Goal: Task Accomplishment & Management: Complete application form

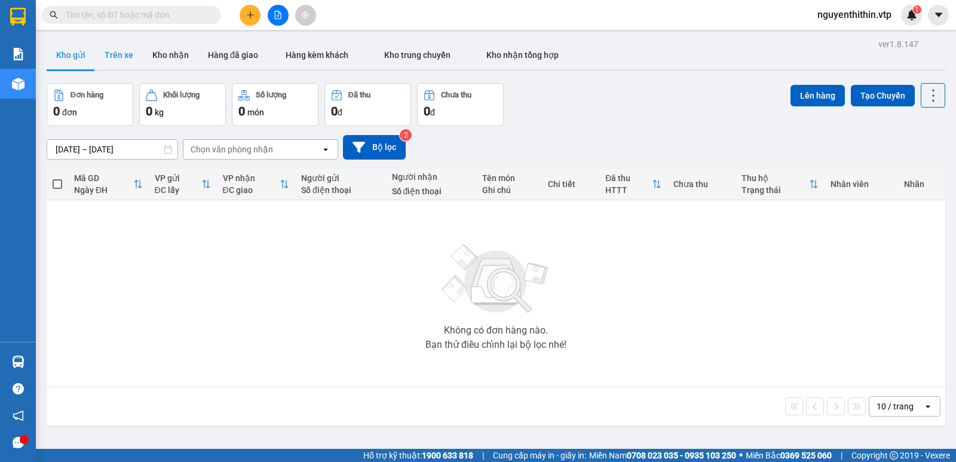
click at [118, 54] on button "Trên xe" at bounding box center [119, 55] width 48 height 29
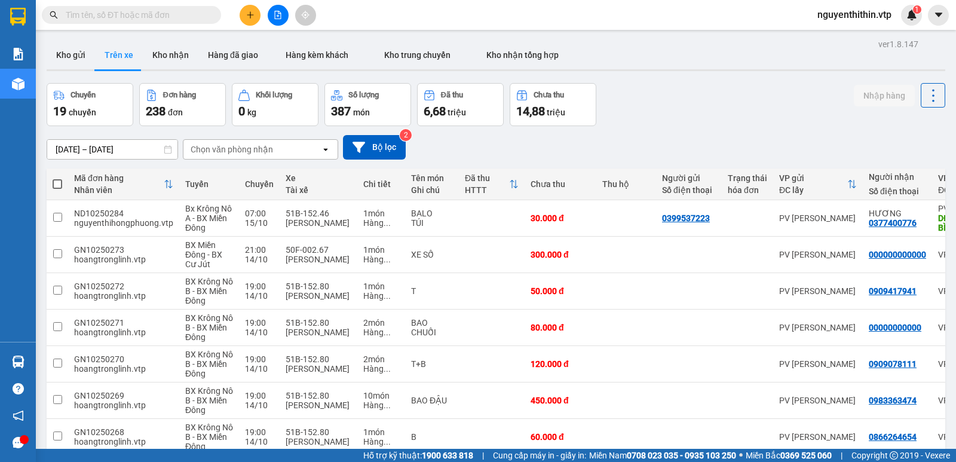
click at [284, 153] on div "Chọn văn phòng nhận" at bounding box center [251, 149] width 137 height 19
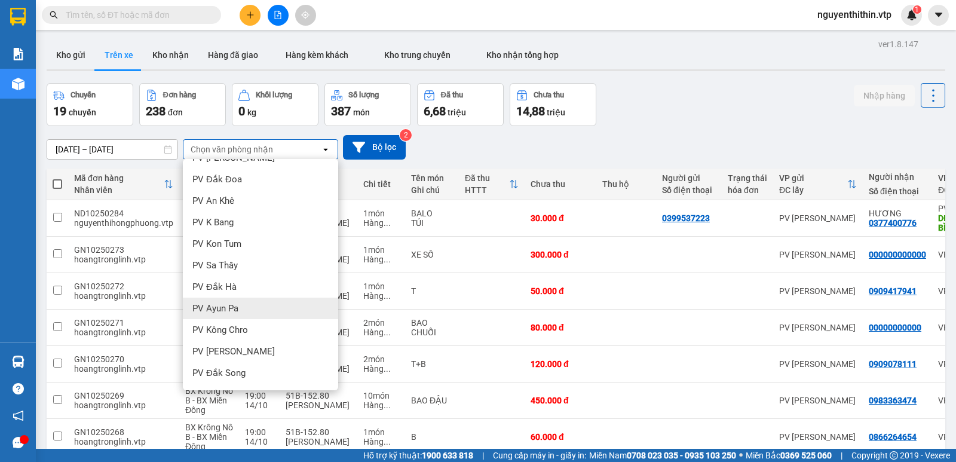
scroll to position [119, 0]
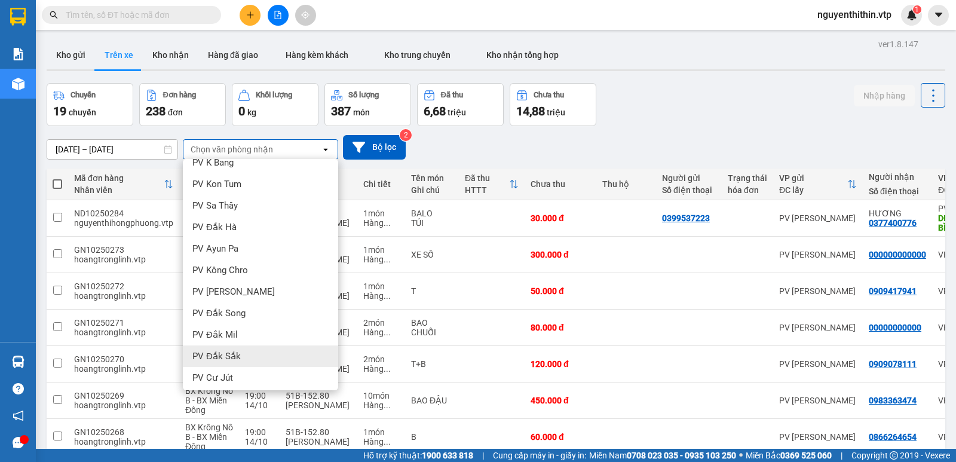
click at [233, 354] on span "PV Đắk Sắk" at bounding box center [216, 356] width 48 height 12
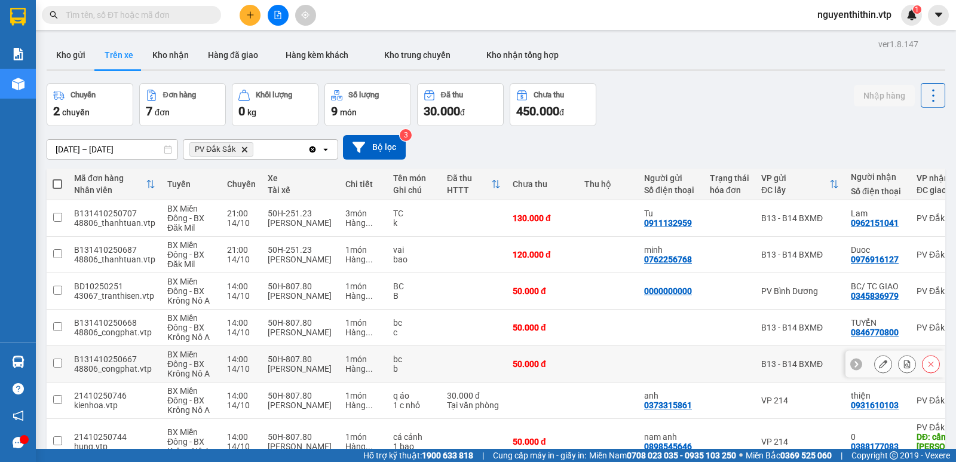
scroll to position [60, 0]
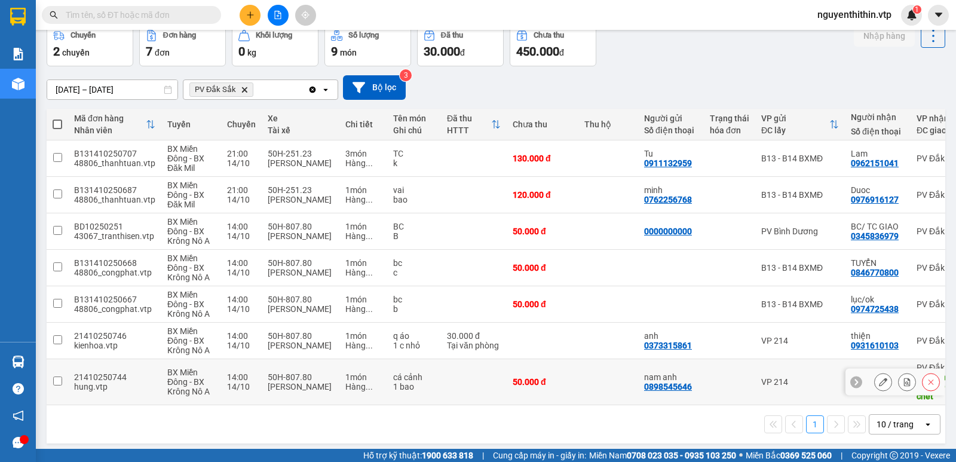
click at [56, 376] on input "checkbox" at bounding box center [57, 380] width 9 height 9
checkbox input "true"
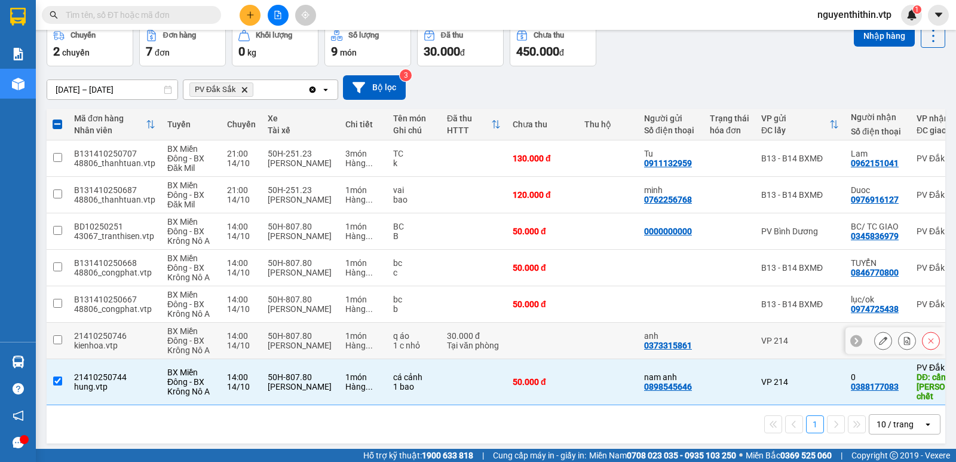
click at [57, 339] on input "checkbox" at bounding box center [57, 339] width 9 height 9
checkbox input "true"
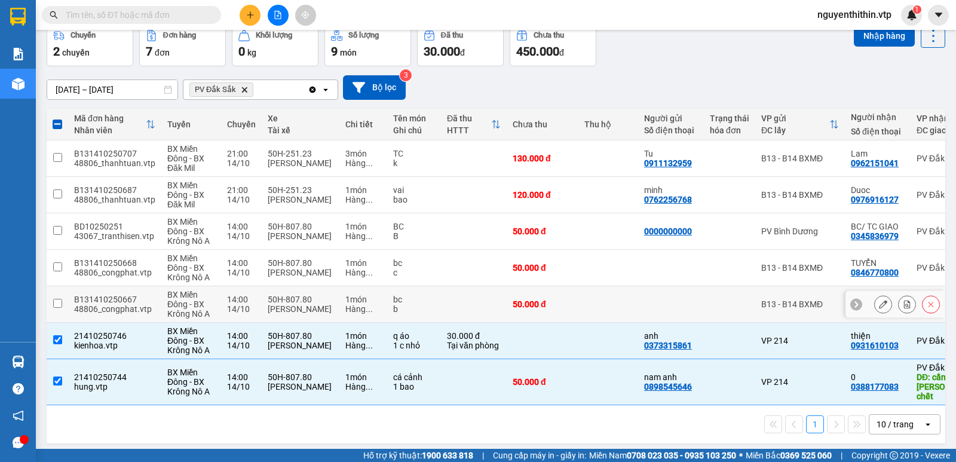
click at [58, 303] on input "checkbox" at bounding box center [57, 303] width 9 height 9
checkbox input "true"
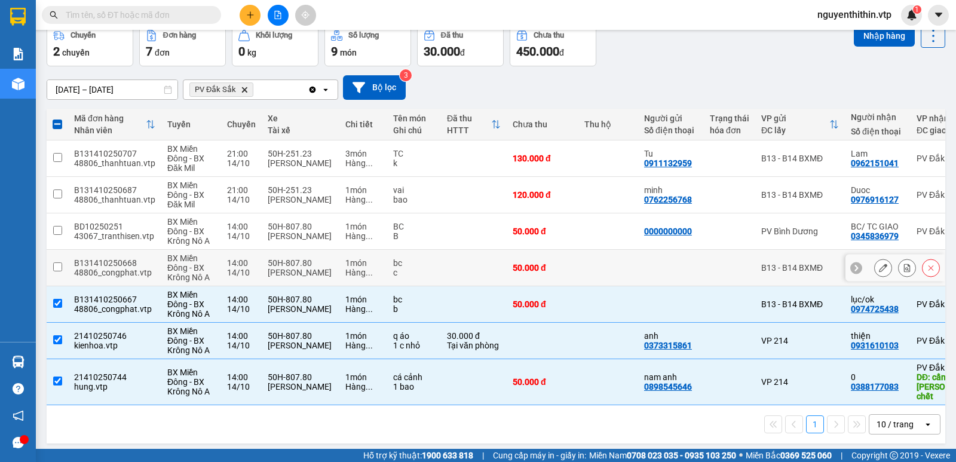
click at [54, 268] on input "checkbox" at bounding box center [57, 266] width 9 height 9
checkbox input "true"
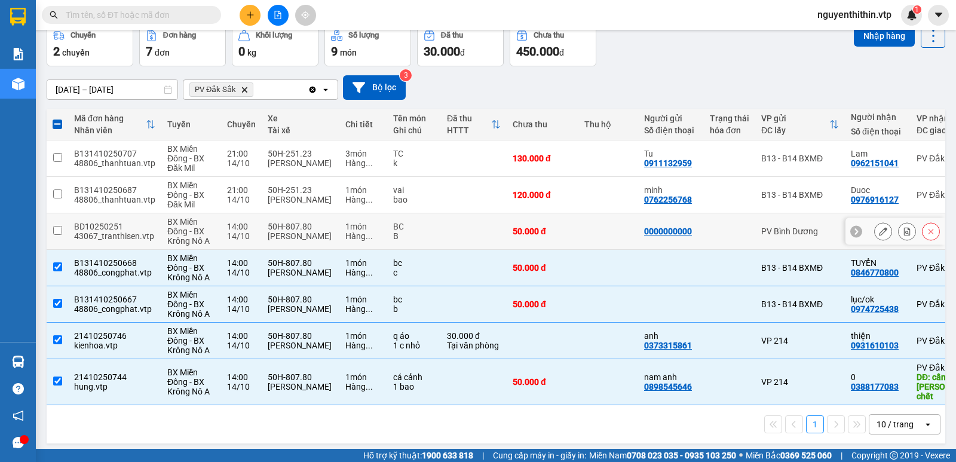
click at [57, 226] on input "checkbox" at bounding box center [57, 230] width 9 height 9
checkbox input "true"
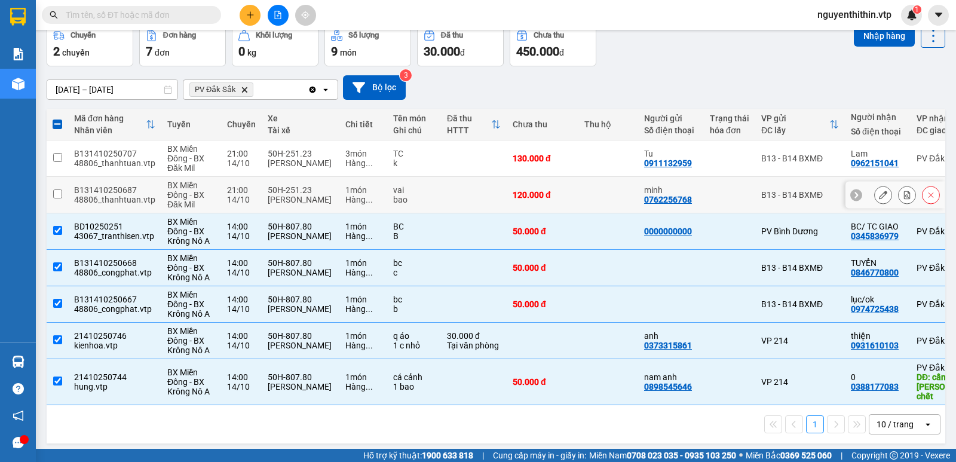
drag, startPoint x: 53, startPoint y: 194, endPoint x: 58, endPoint y: 177, distance: 17.4
click at [54, 194] on input "checkbox" at bounding box center [57, 193] width 9 height 9
checkbox input "true"
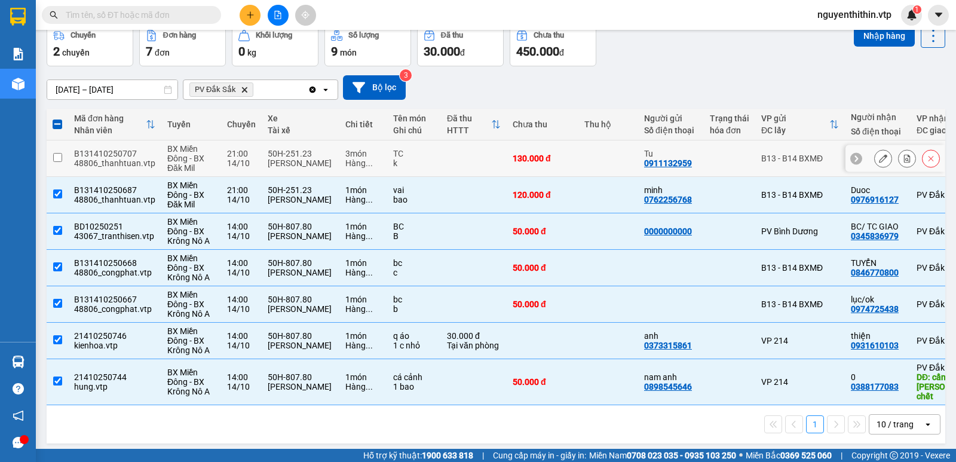
click at [59, 158] on input "checkbox" at bounding box center [57, 157] width 9 height 9
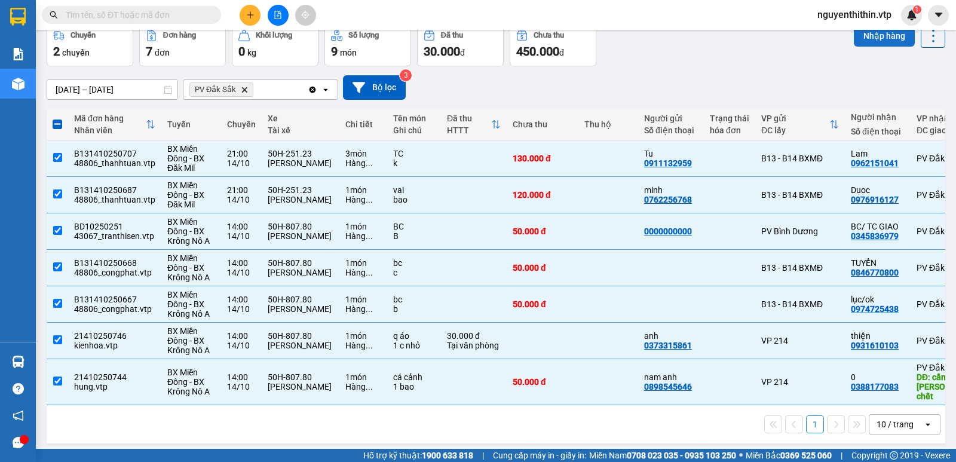
click at [879, 34] on button "Nhập hàng" at bounding box center [884, 36] width 61 height 22
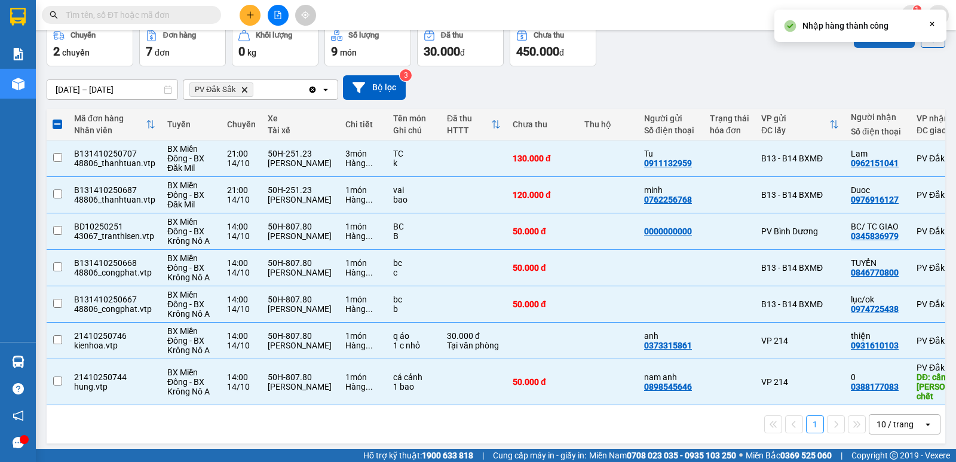
checkbox input "false"
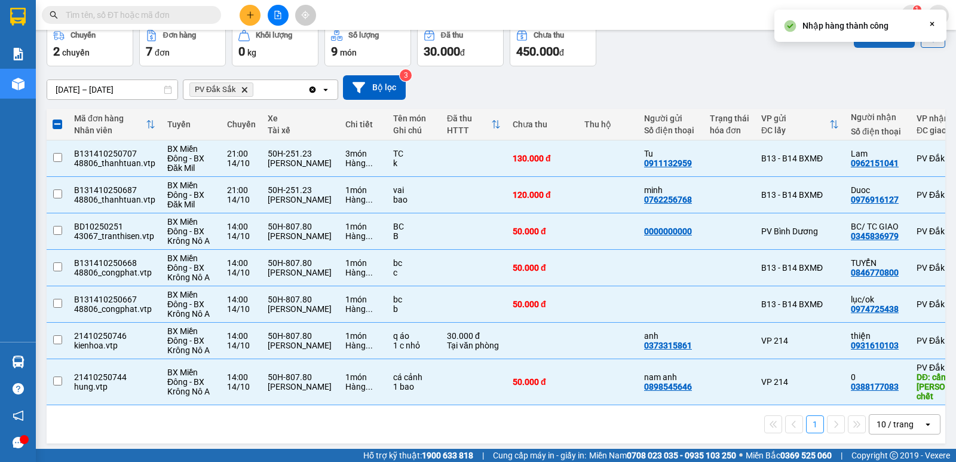
checkbox input "false"
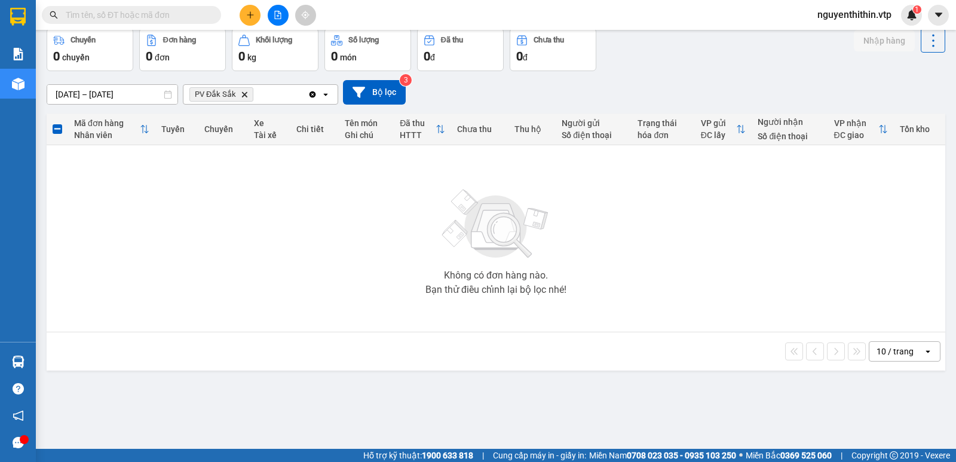
scroll to position [0, 0]
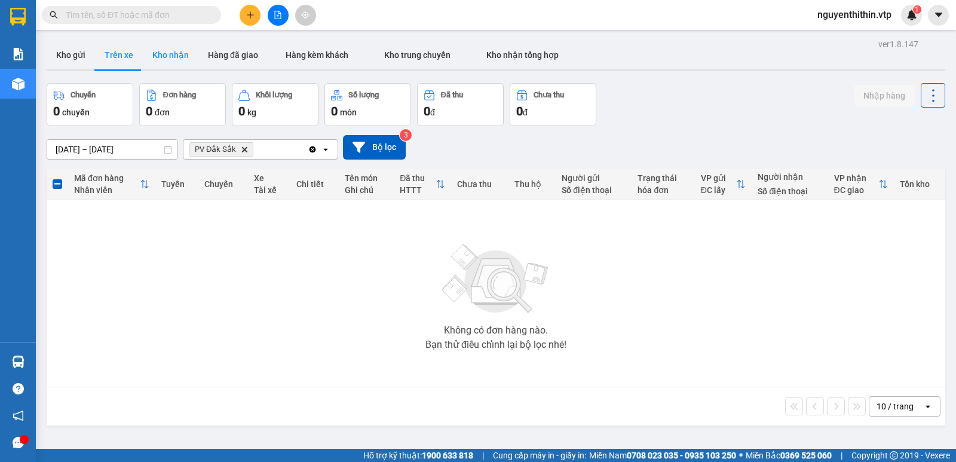
click at [168, 54] on button "Kho nhận" at bounding box center [171, 55] width 56 height 29
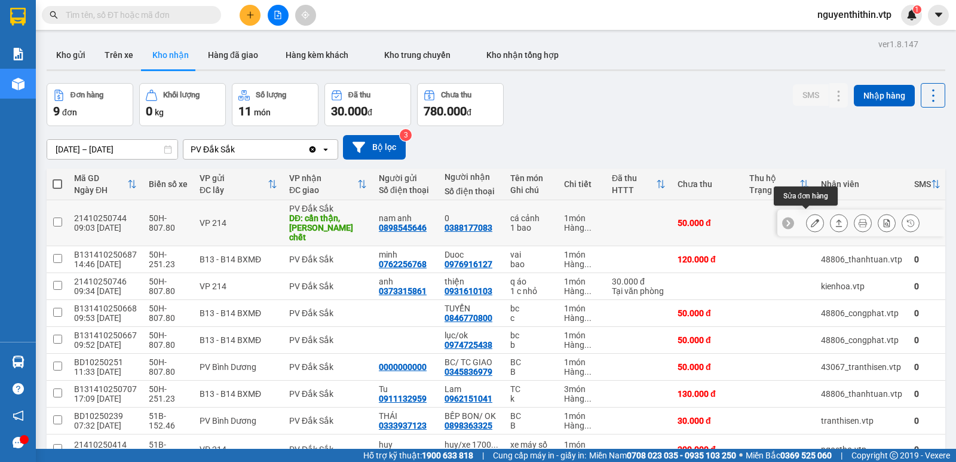
click at [811, 219] on icon at bounding box center [815, 223] width 8 height 8
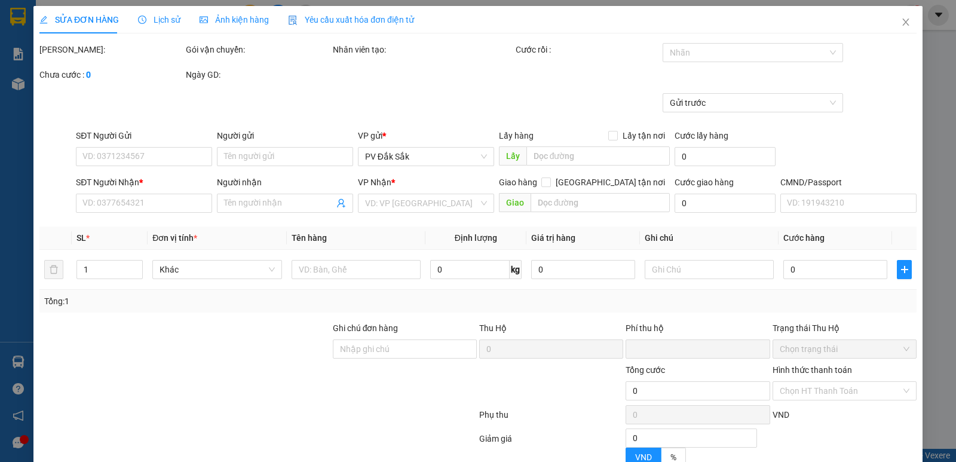
type input "0898545646"
type input "nam anh"
type input "0388177083"
type input "0"
type input "cẩn thận, [PERSON_NAME] chết"
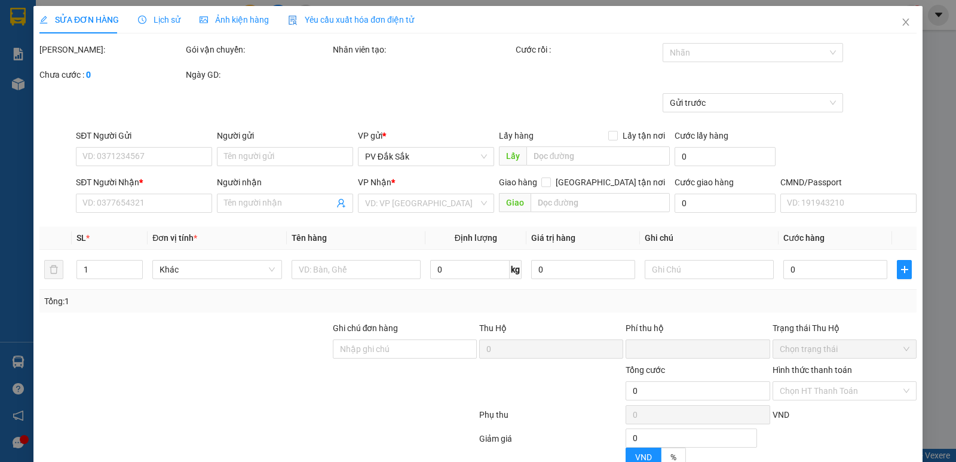
type input "0"
type input "50.000"
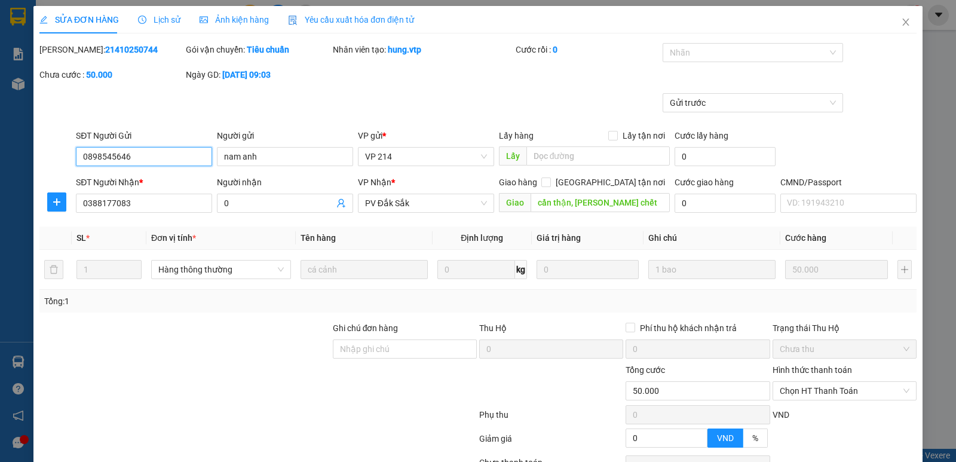
type input "2.500"
click at [238, 205] on input "0" at bounding box center [279, 203] width 110 height 13
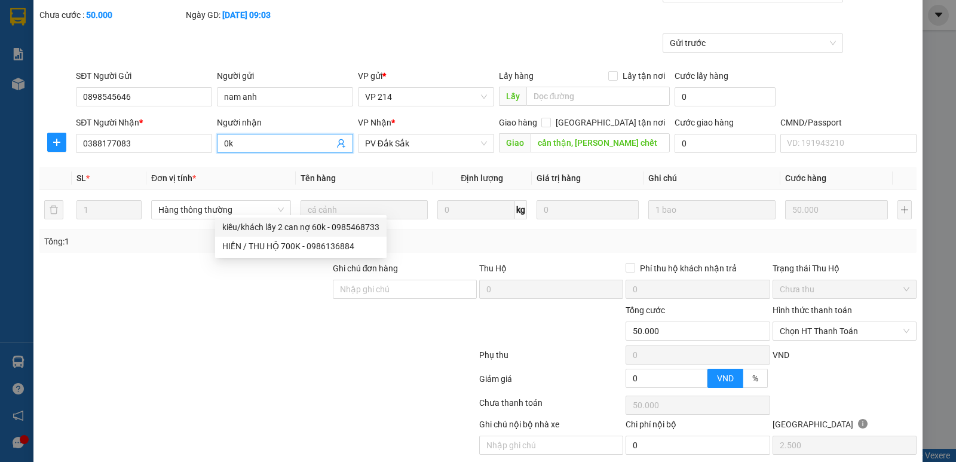
scroll to position [104, 0]
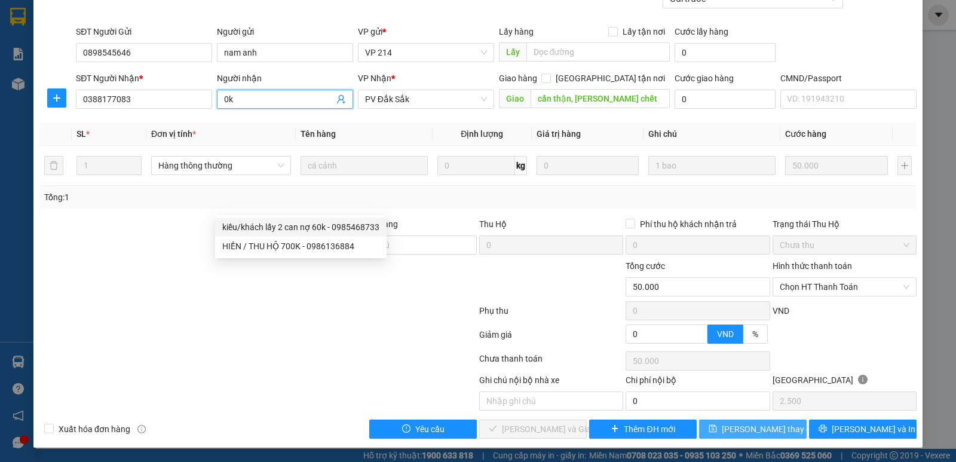
type input "0k"
click at [771, 432] on span "[PERSON_NAME] thay đổi" at bounding box center [770, 428] width 96 height 13
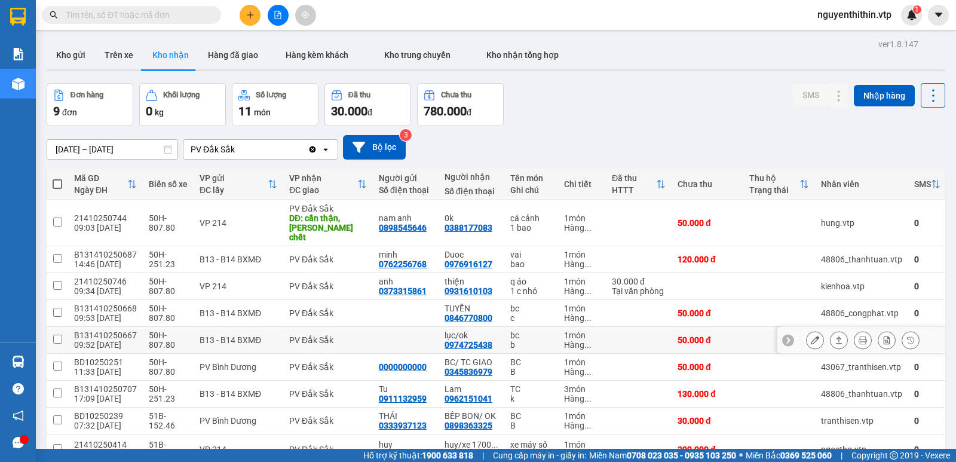
scroll to position [60, 0]
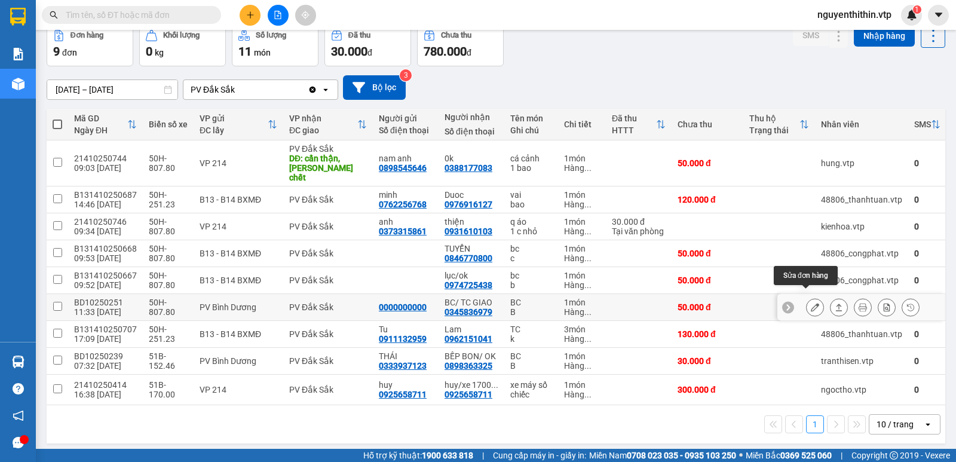
click at [811, 303] on icon at bounding box center [815, 307] width 8 height 8
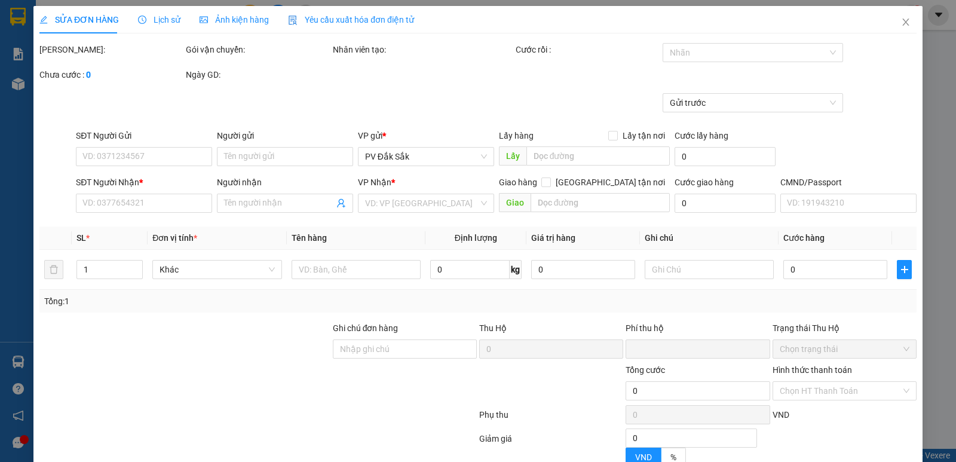
type input "0000000000"
type input "0345836979"
type input "BC/ TC GIAO"
type input "0"
type input "50.000"
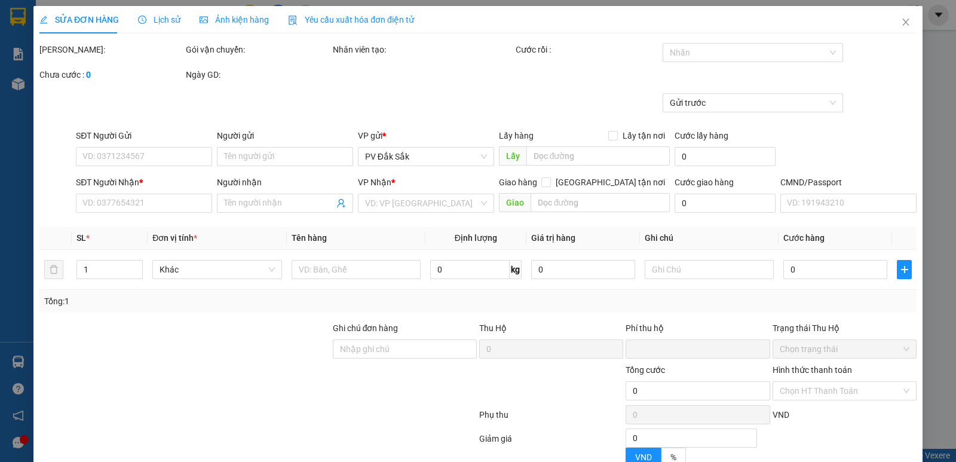
type input "50.000"
type input "2.500"
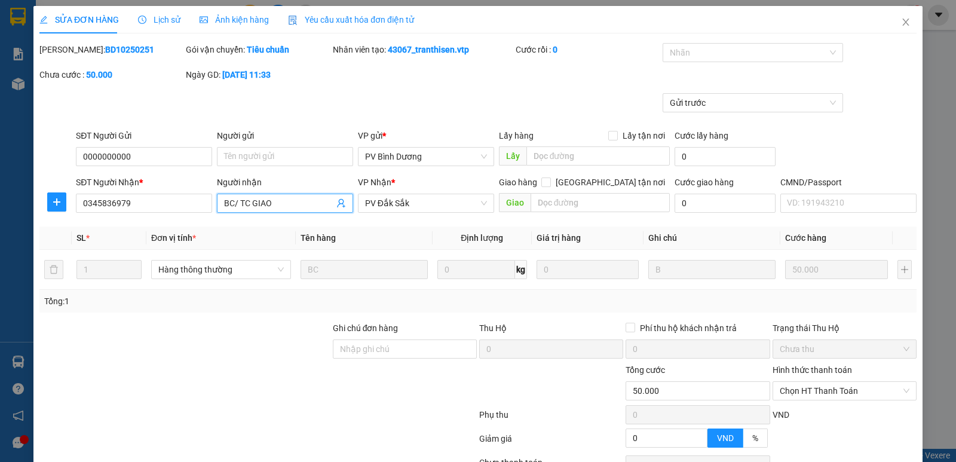
click at [278, 206] on input "BC/ TC GIAO" at bounding box center [279, 203] width 110 height 13
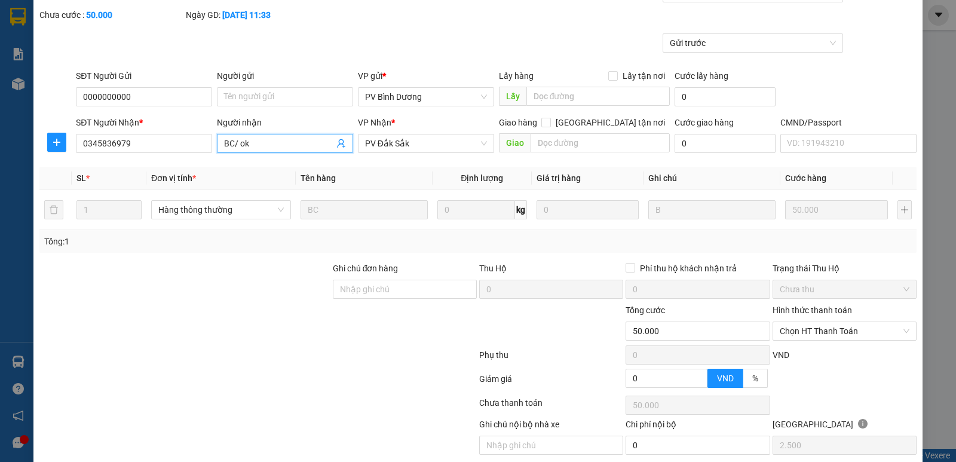
scroll to position [104, 0]
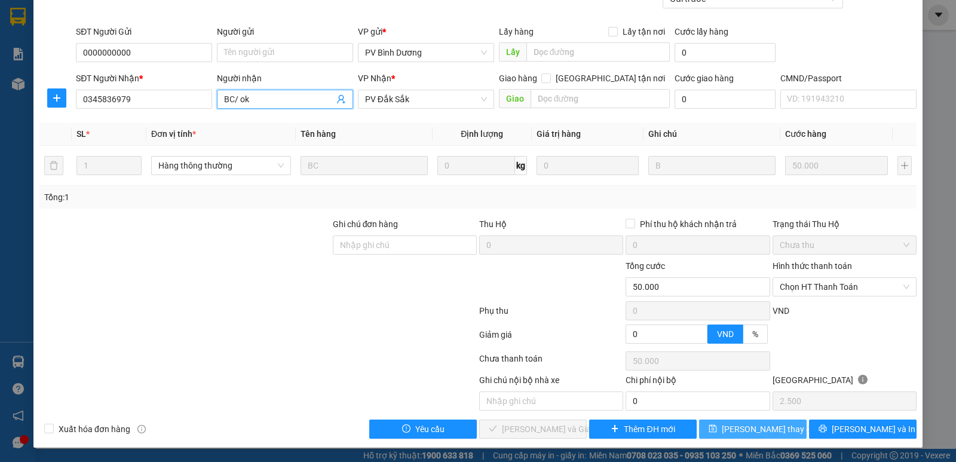
type input "BC/ ok"
click at [748, 428] on span "[PERSON_NAME] thay đổi" at bounding box center [770, 428] width 96 height 13
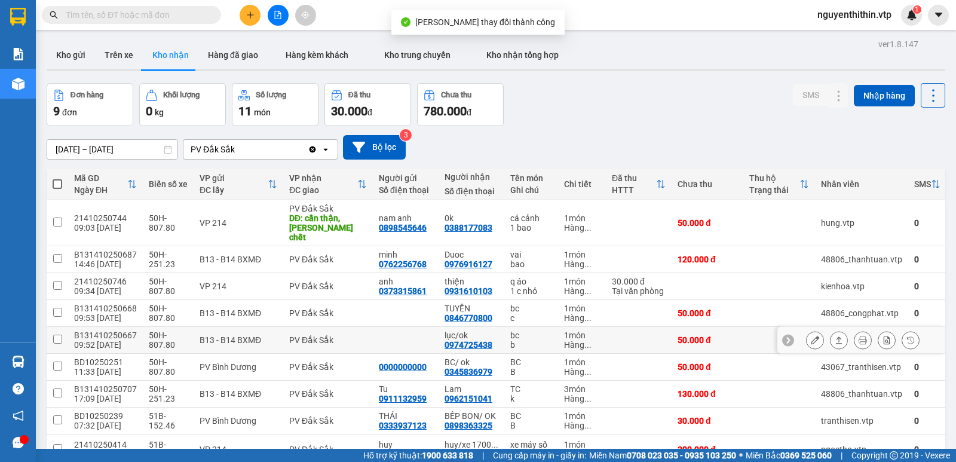
scroll to position [60, 0]
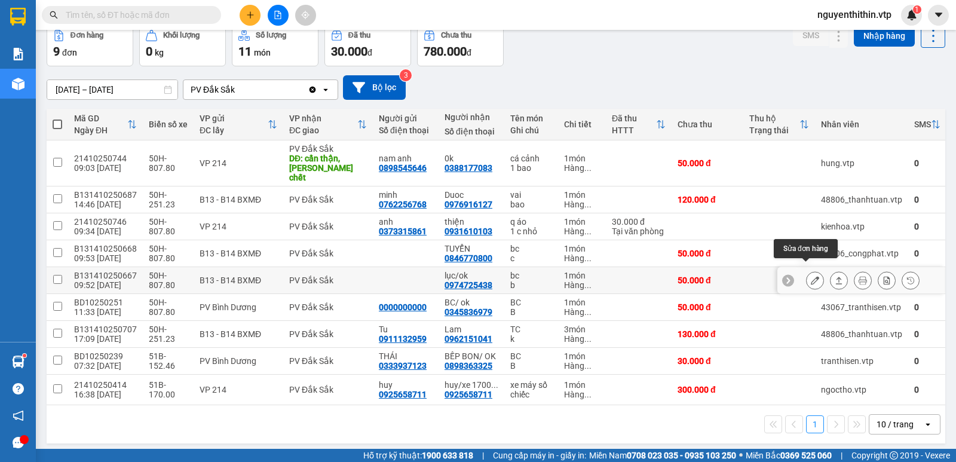
click at [811, 276] on icon at bounding box center [815, 280] width 8 height 8
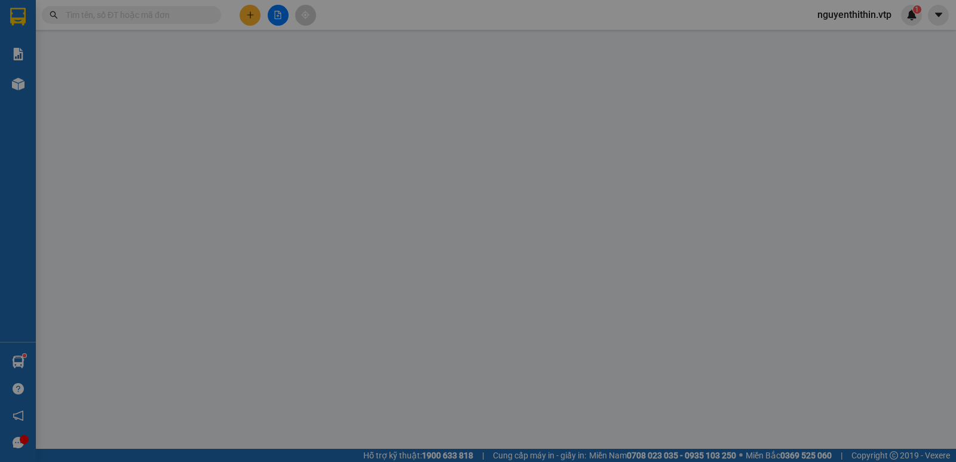
type input "2.500"
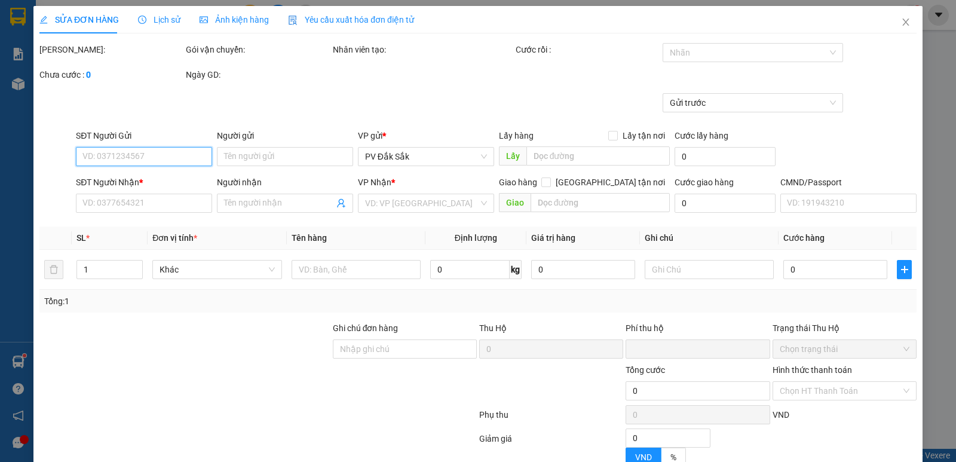
type input "0974725438"
type input "lục/ok"
type input "0"
type input "50.000"
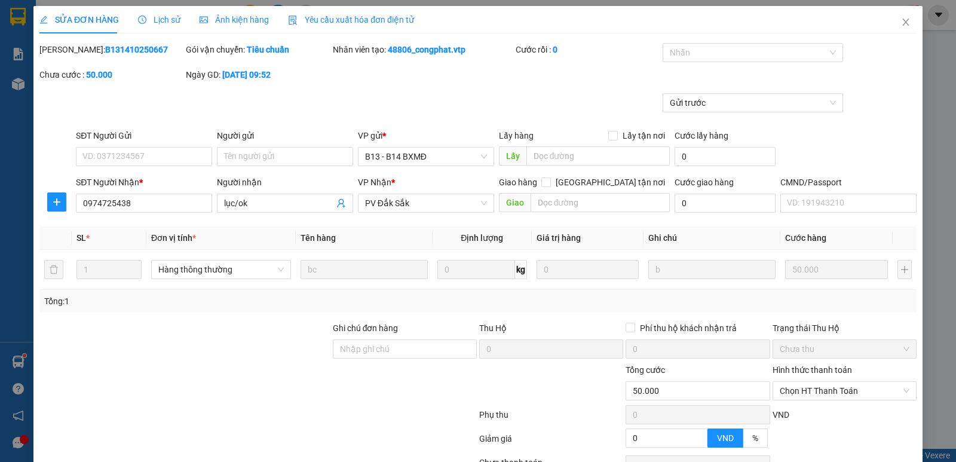
click at [805, 371] on label "Hình thức thanh toán" at bounding box center [811, 370] width 79 height 10
click at [805, 382] on input "Hình thức thanh toán" at bounding box center [840, 391] width 121 height 18
click at [808, 293] on div "Tại văn phòng" at bounding box center [836, 290] width 128 height 13
type input "0"
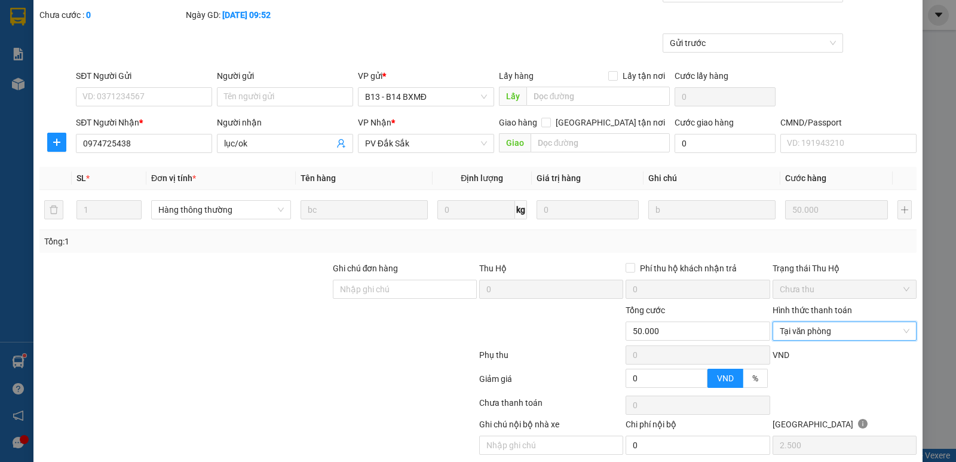
scroll to position [104, 0]
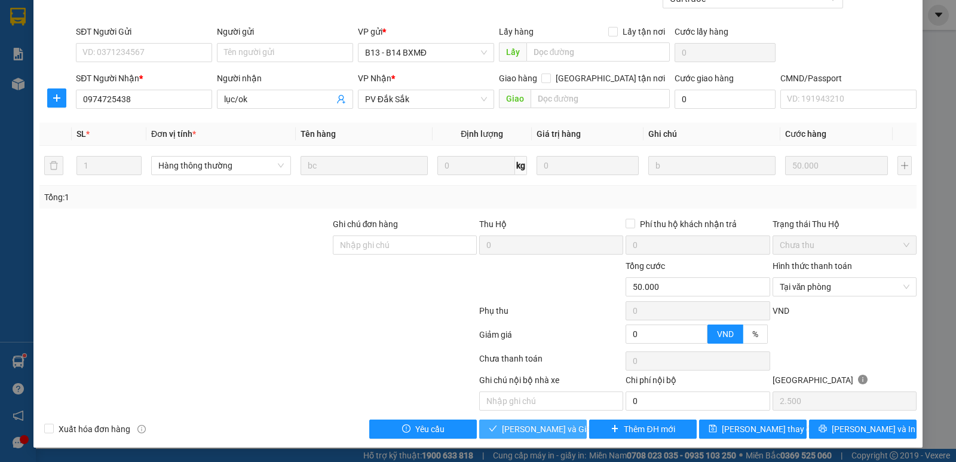
click at [529, 432] on span "[PERSON_NAME] và Giao hàng" at bounding box center [559, 428] width 115 height 13
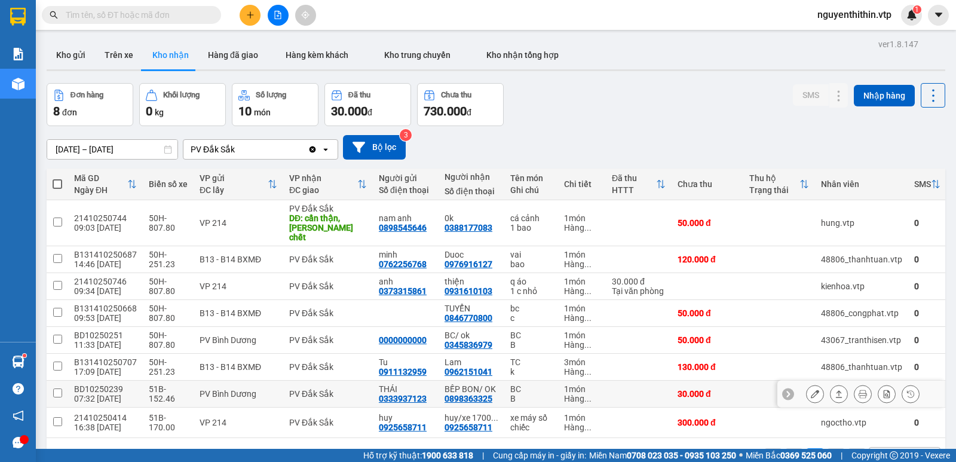
scroll to position [55, 0]
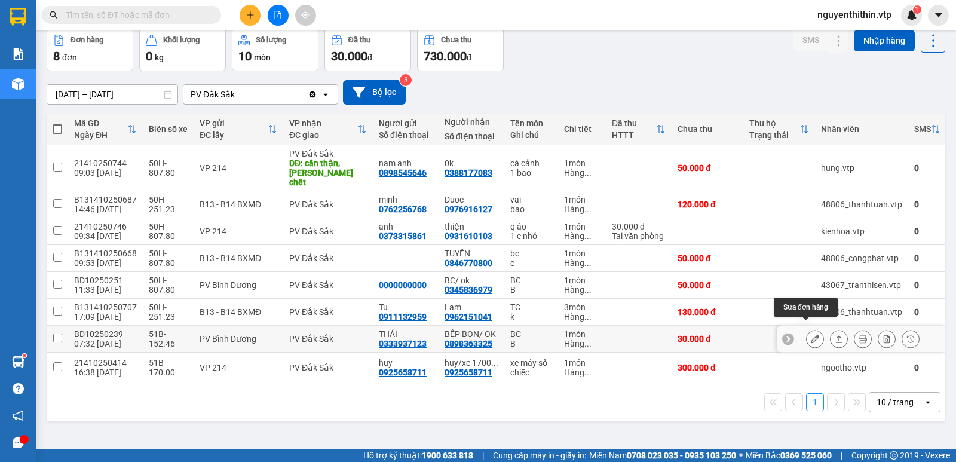
click at [811, 335] on icon at bounding box center [815, 339] width 8 height 8
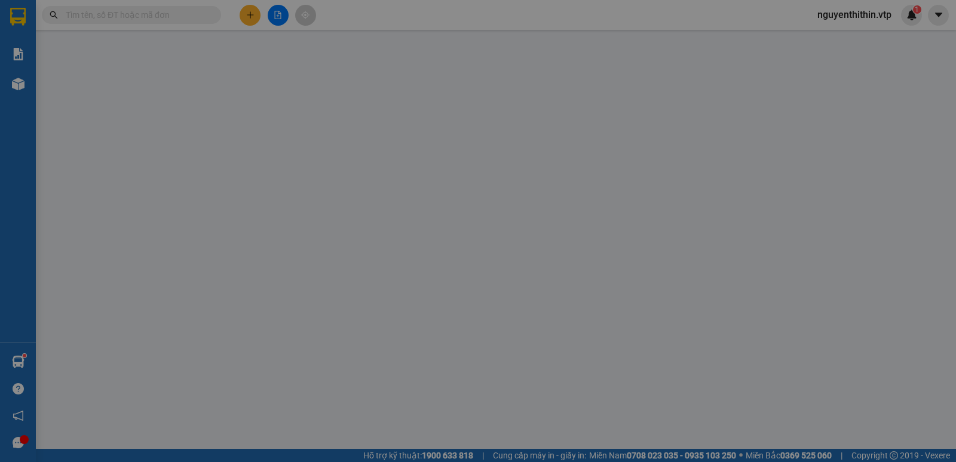
type input "1.500"
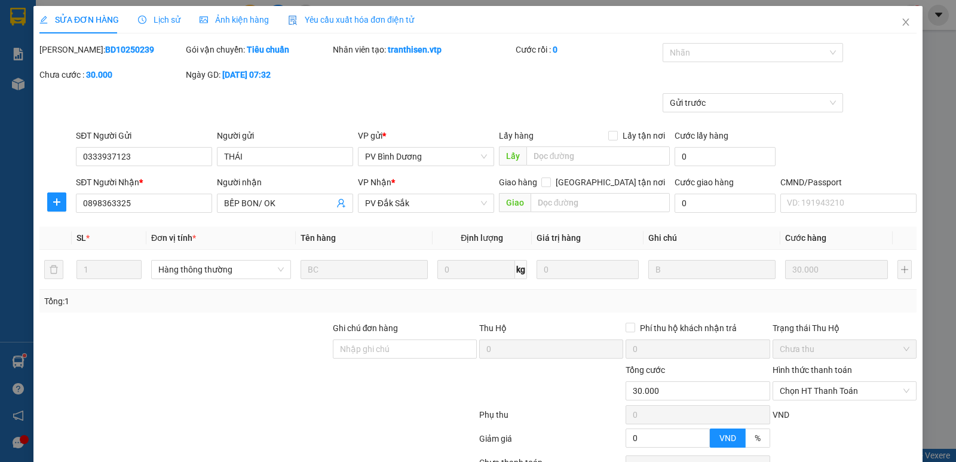
type input "0333937123"
type input "THÁI"
type input "0898363325"
type input "BẾP BON/ OK"
type input "0"
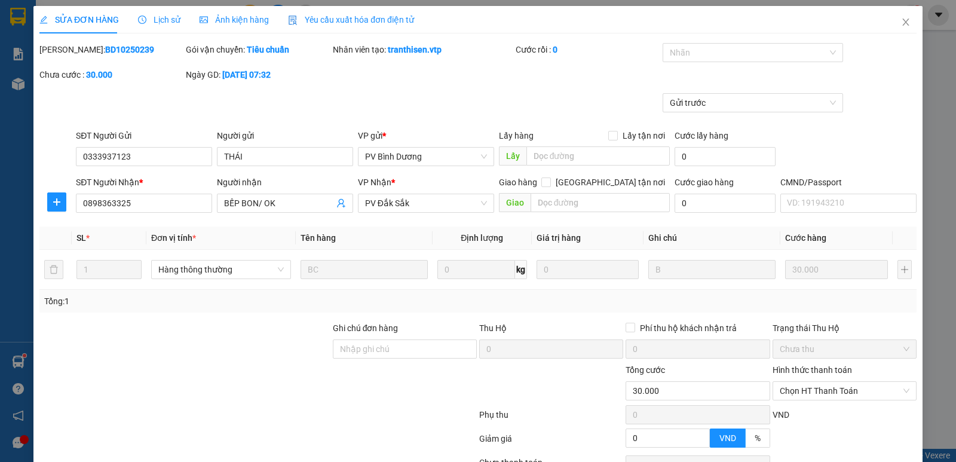
type input "30.000"
click at [800, 369] on label "Hình thức thanh toán" at bounding box center [811, 370] width 79 height 10
click at [800, 382] on input "Hình thức thanh toán" at bounding box center [840, 391] width 121 height 18
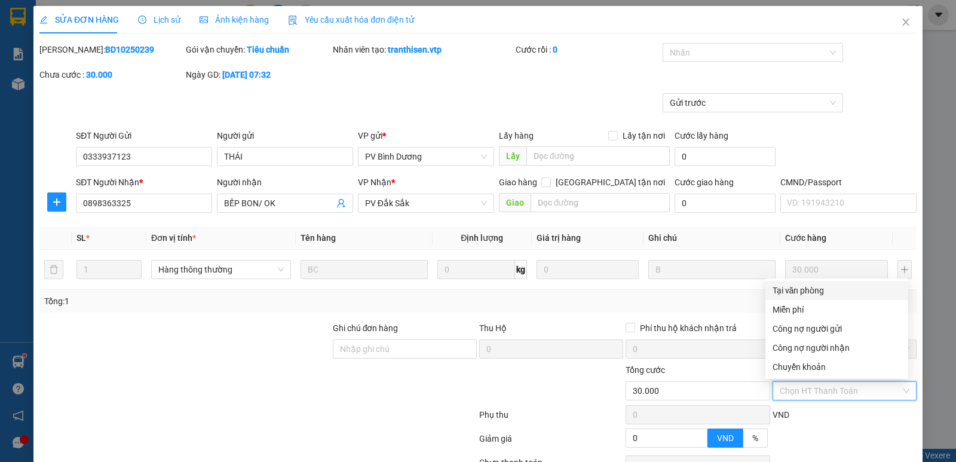
click at [800, 291] on div "Tại văn phòng" at bounding box center [836, 290] width 128 height 13
type input "0"
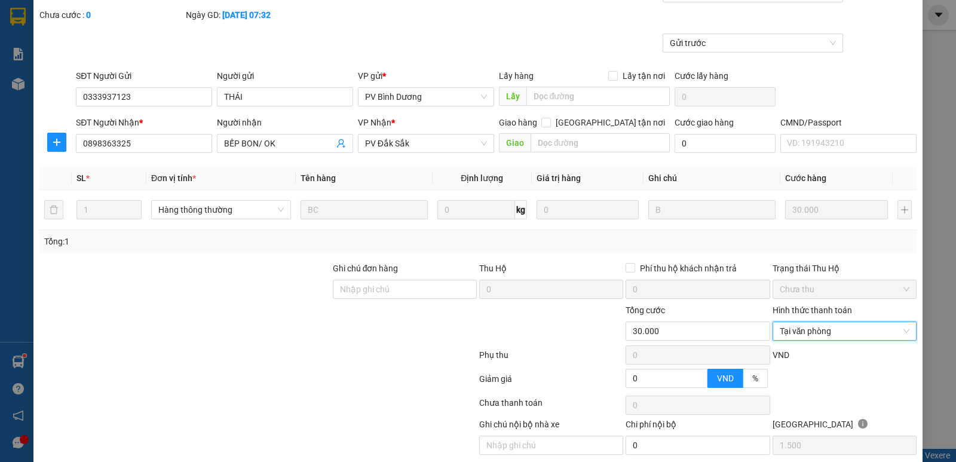
scroll to position [104, 0]
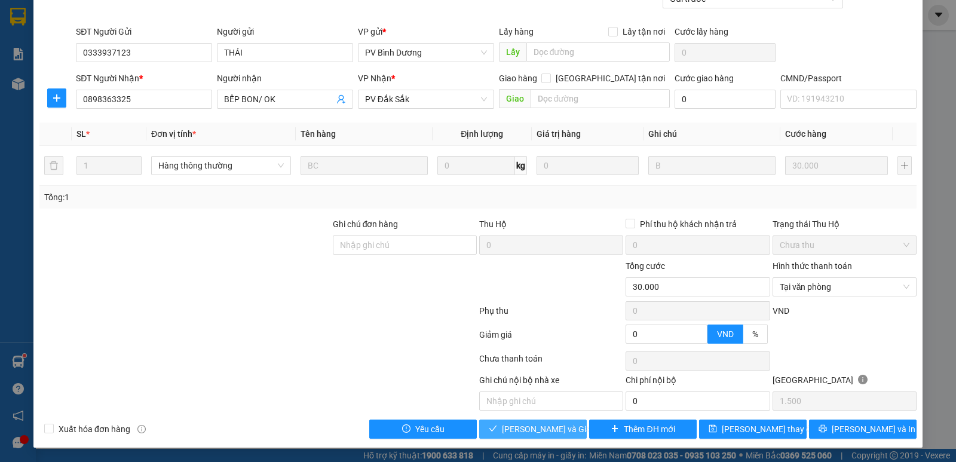
click at [527, 428] on span "[PERSON_NAME] và Giao hàng" at bounding box center [559, 428] width 115 height 13
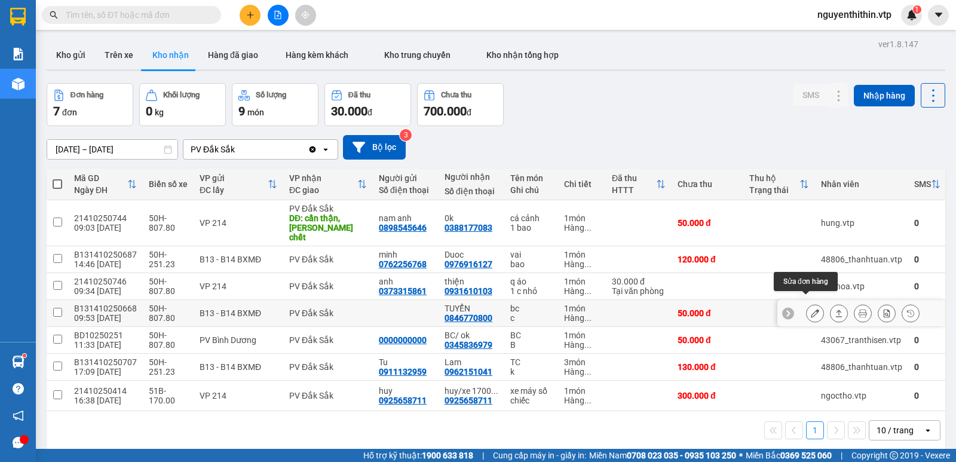
click at [811, 309] on icon at bounding box center [815, 313] width 8 height 8
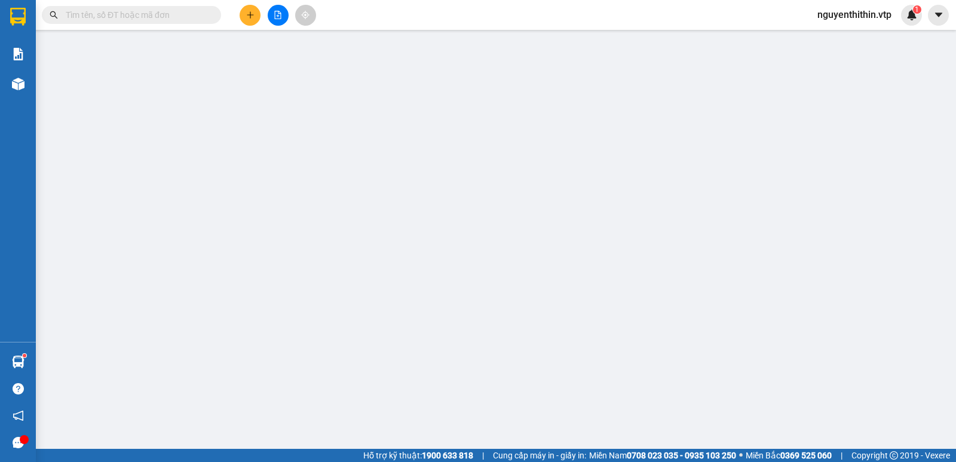
type input "2.500"
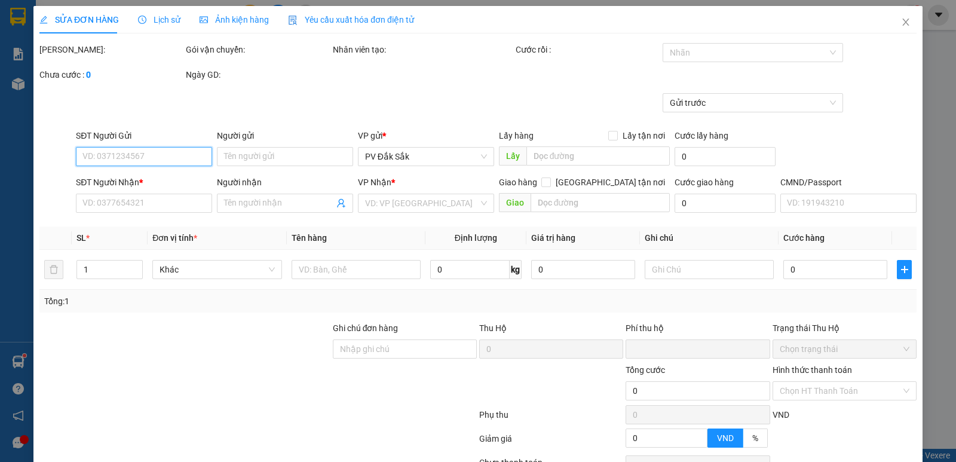
type input "0846770800"
type input "TUYỂN"
type input "0"
type input "50.000"
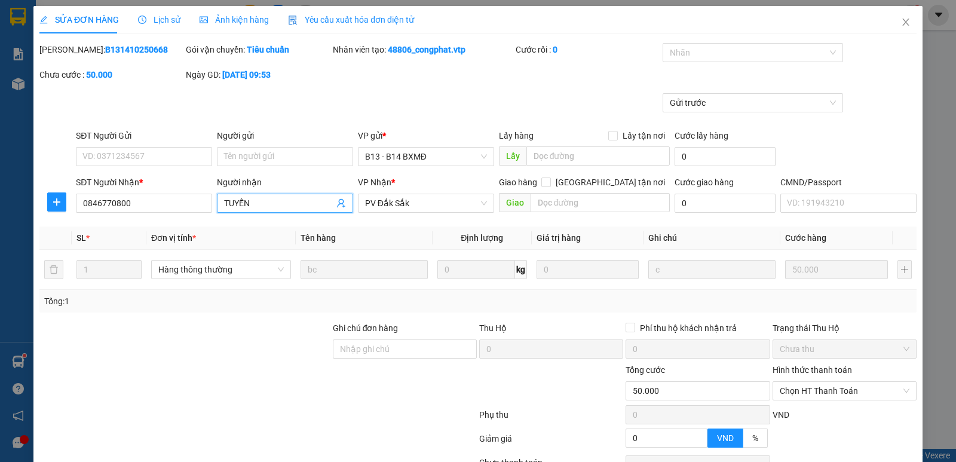
click at [263, 199] on input "TUYỂN" at bounding box center [279, 203] width 110 height 13
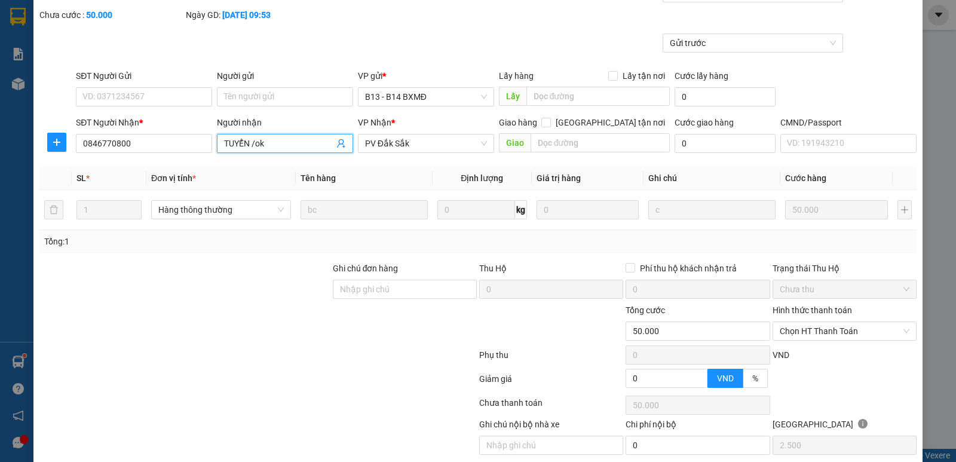
scroll to position [104, 0]
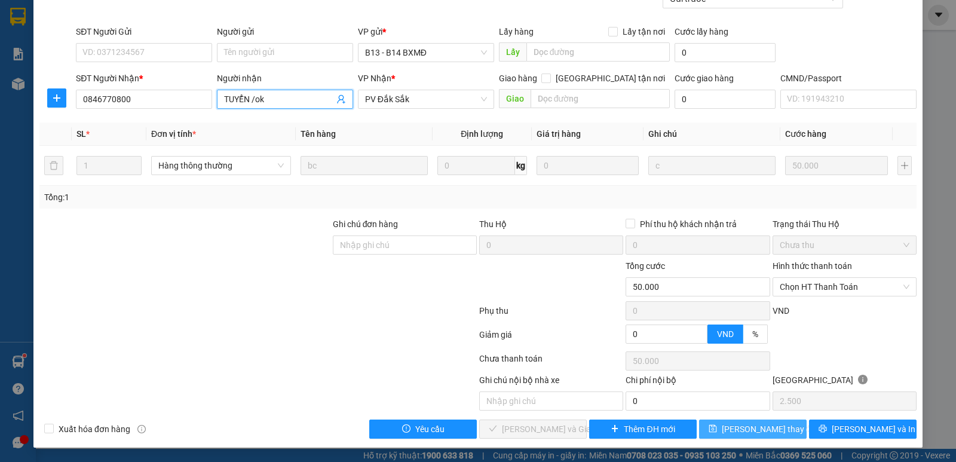
type input "TUYỂN /ok"
click at [765, 432] on span "[PERSON_NAME] thay đổi" at bounding box center [770, 428] width 96 height 13
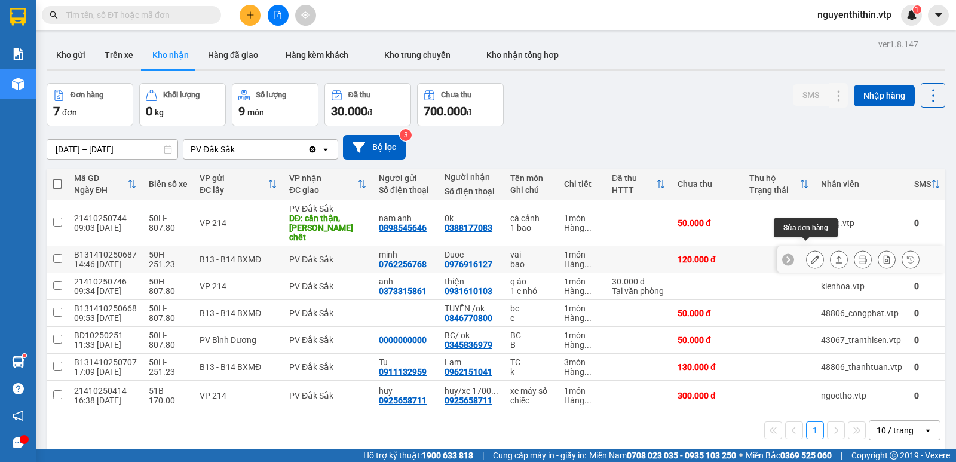
click at [811, 255] on icon at bounding box center [815, 259] width 8 height 8
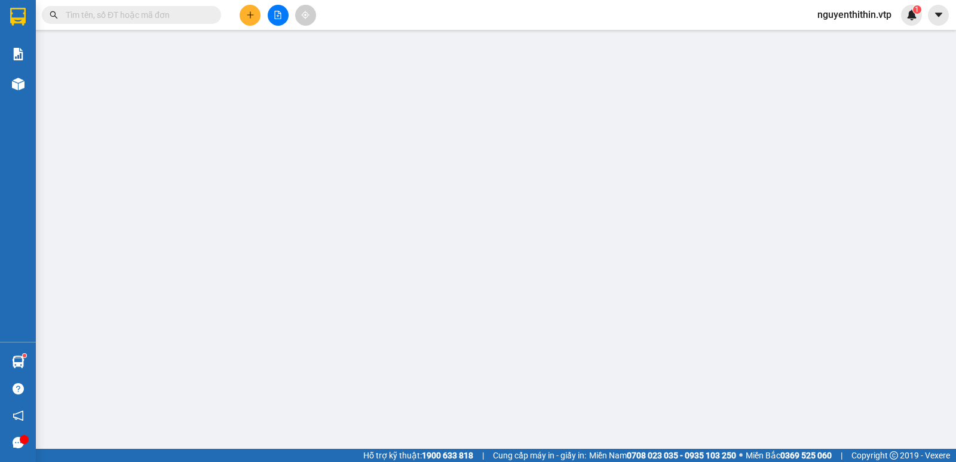
type input "6.000"
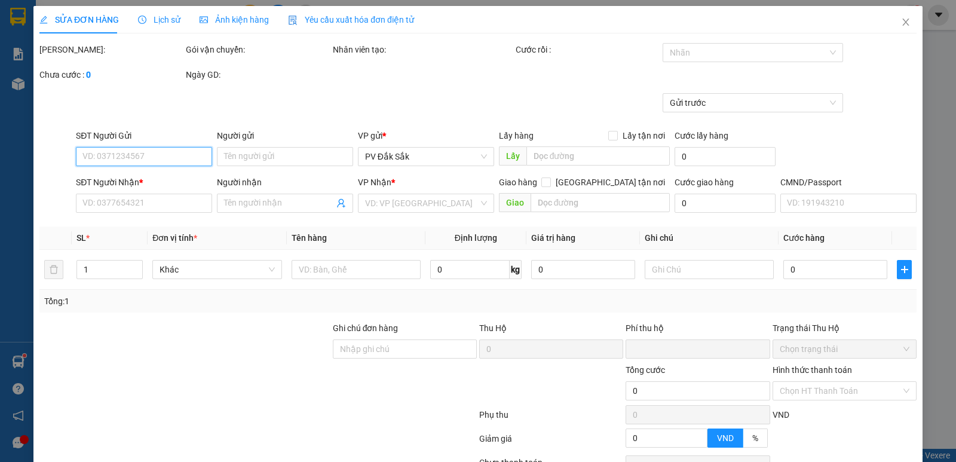
type input "0762256768"
type input "minh"
type input "0976916127"
type input "Duoc"
type input "0"
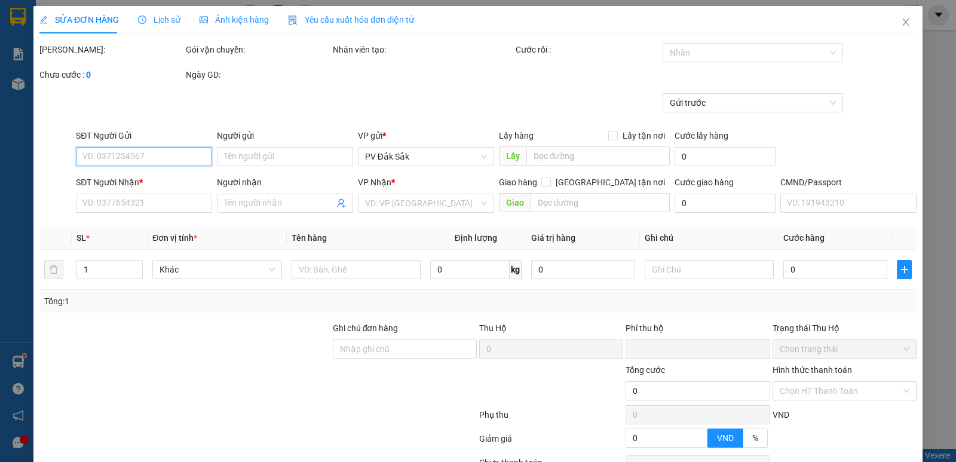
type input "120.000"
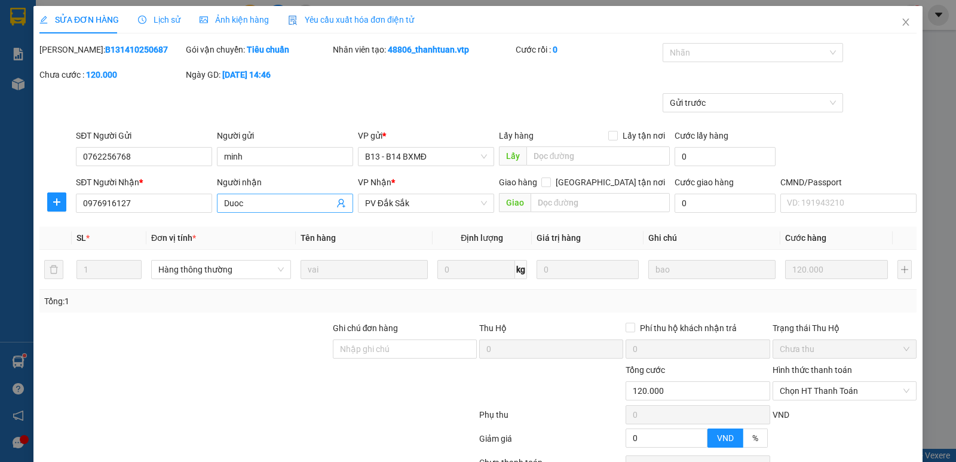
click at [254, 203] on input "Duoc" at bounding box center [279, 203] width 110 height 13
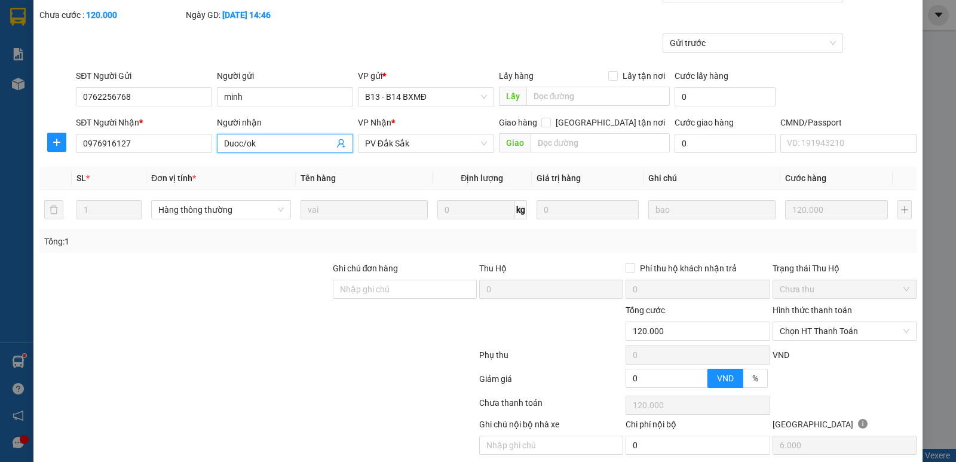
scroll to position [104, 0]
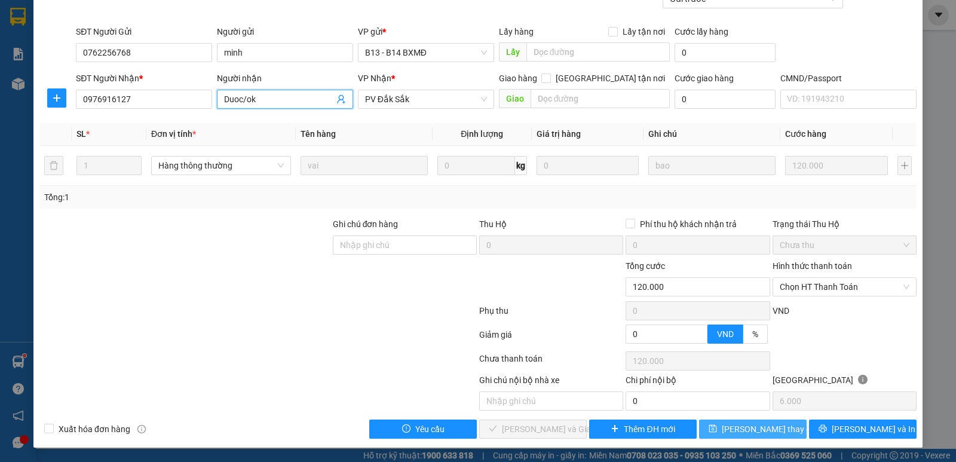
type input "Duoc/ok"
click at [765, 430] on span "[PERSON_NAME] thay đổi" at bounding box center [770, 428] width 96 height 13
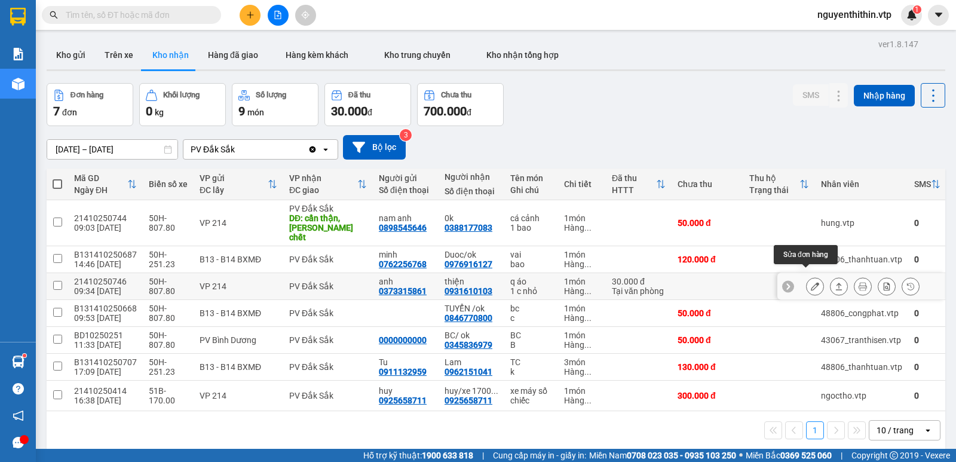
click at [811, 282] on icon at bounding box center [815, 286] width 8 height 8
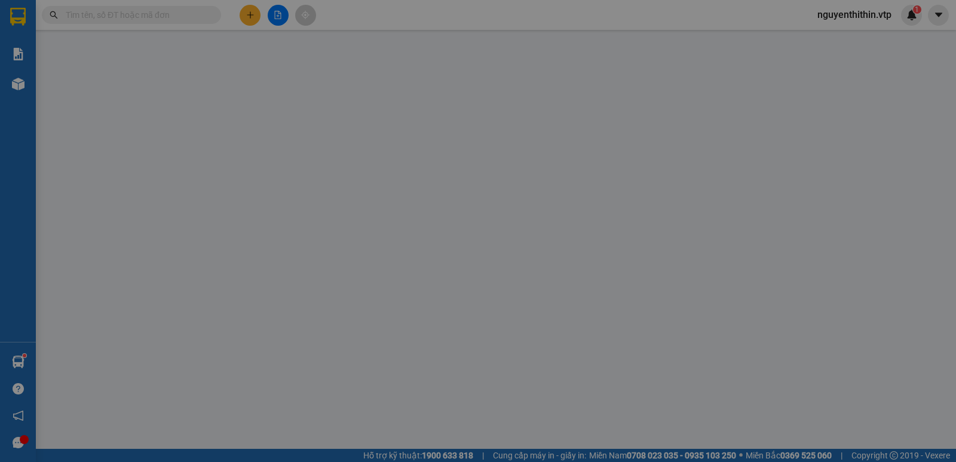
type input "1.500"
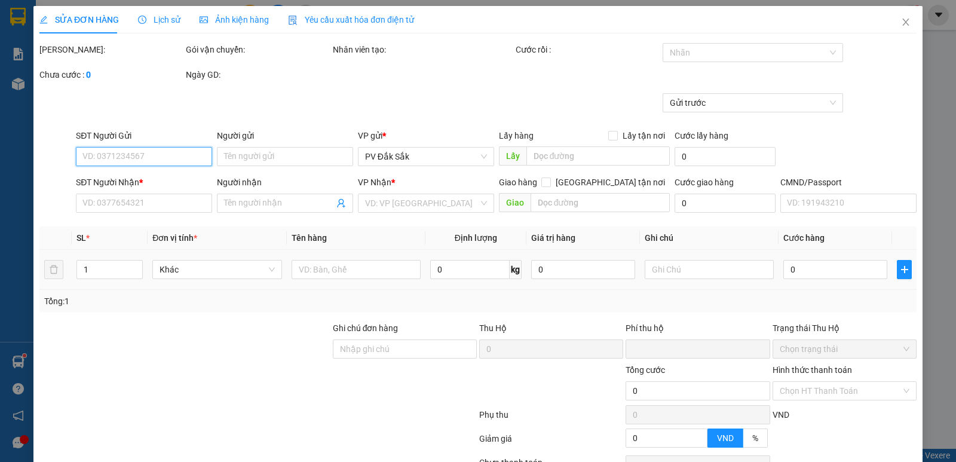
type input "0373315861"
type input "anh"
type input "0931610103"
type input "thiện"
type input "0"
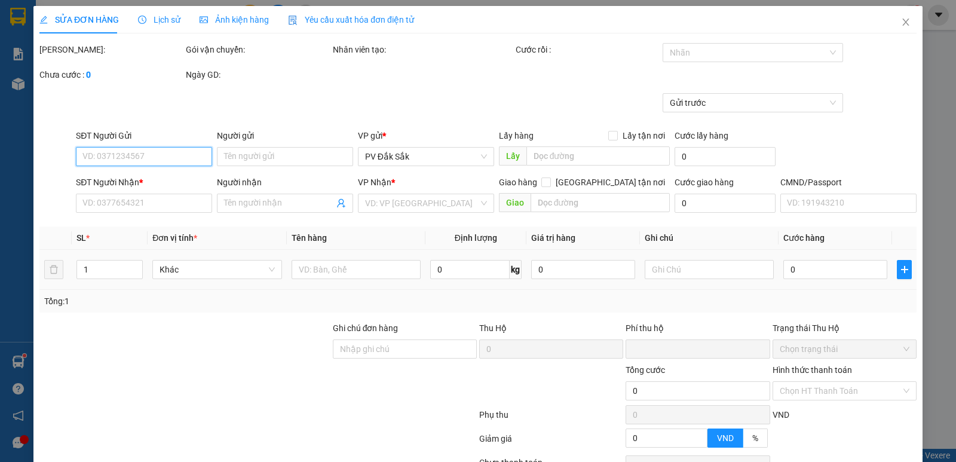
type input "30.000"
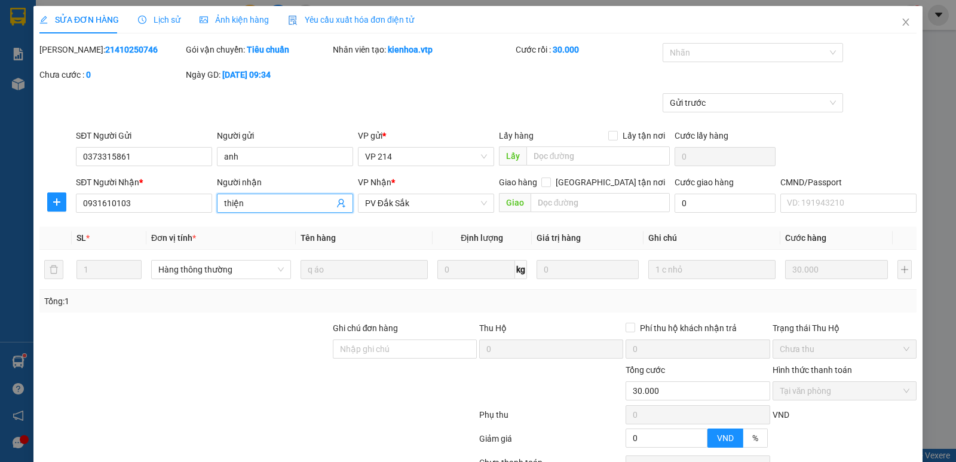
click at [257, 203] on input "thiện" at bounding box center [279, 203] width 110 height 13
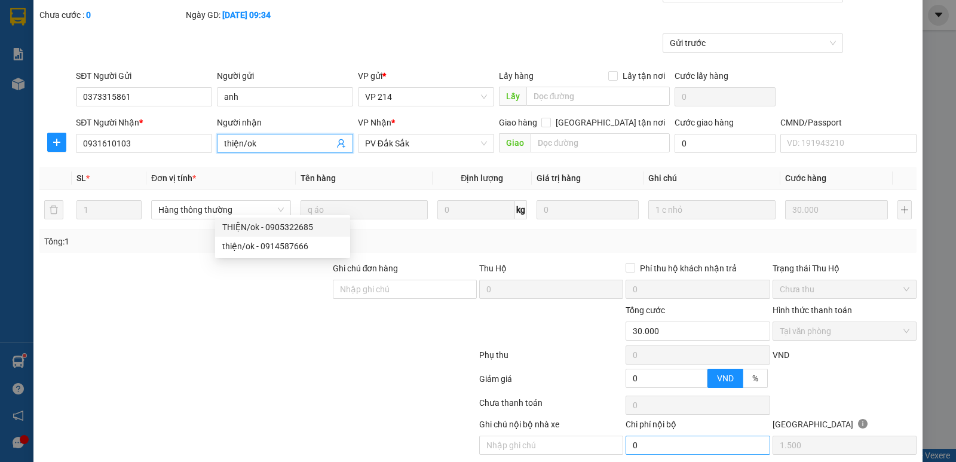
scroll to position [104, 0]
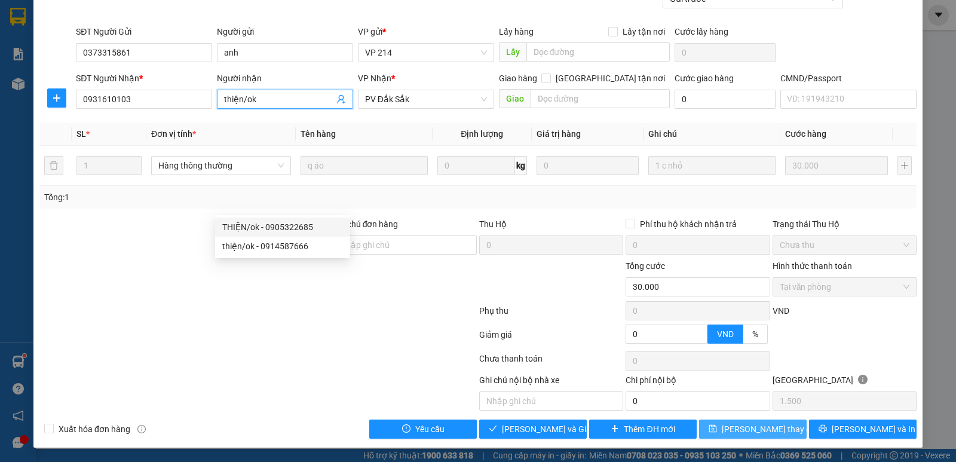
type input "thiện/ok"
click at [752, 430] on span "[PERSON_NAME] thay đổi" at bounding box center [770, 428] width 96 height 13
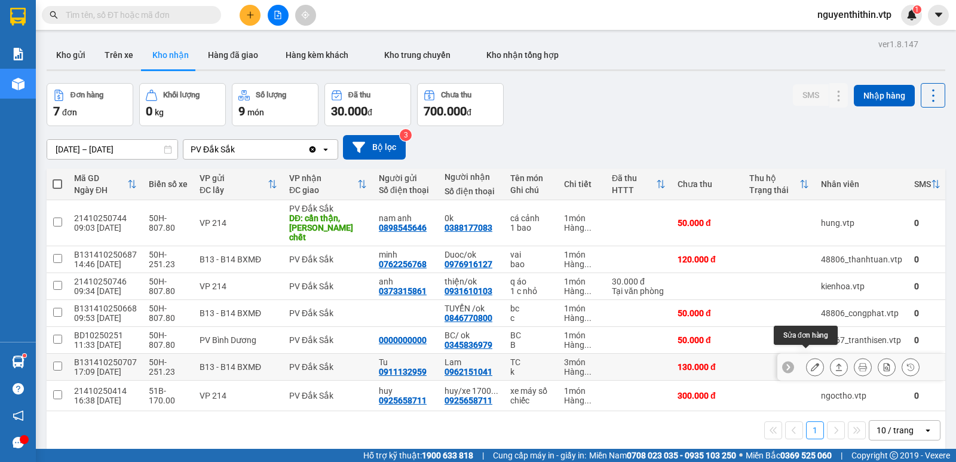
click at [811, 363] on icon at bounding box center [815, 367] width 8 height 8
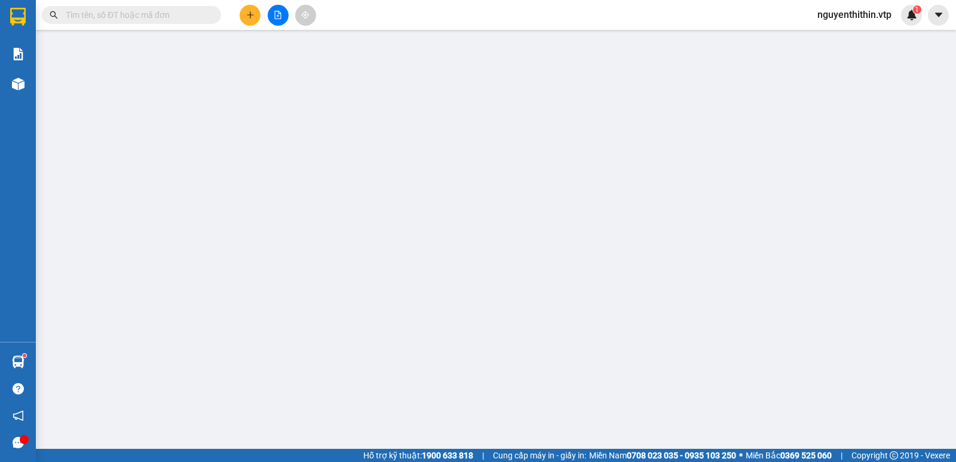
type input "6.500"
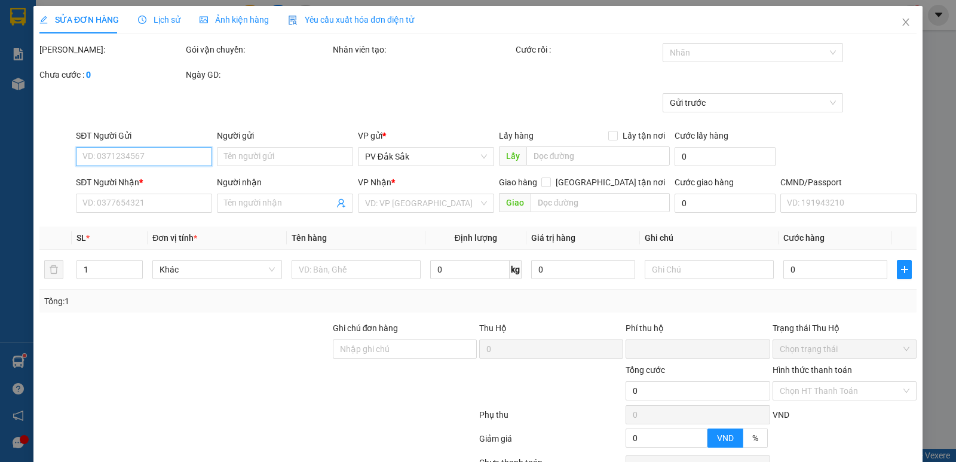
type input "0911132959"
type input "Tu"
type input "0962151041"
type input "Lam"
type input "0"
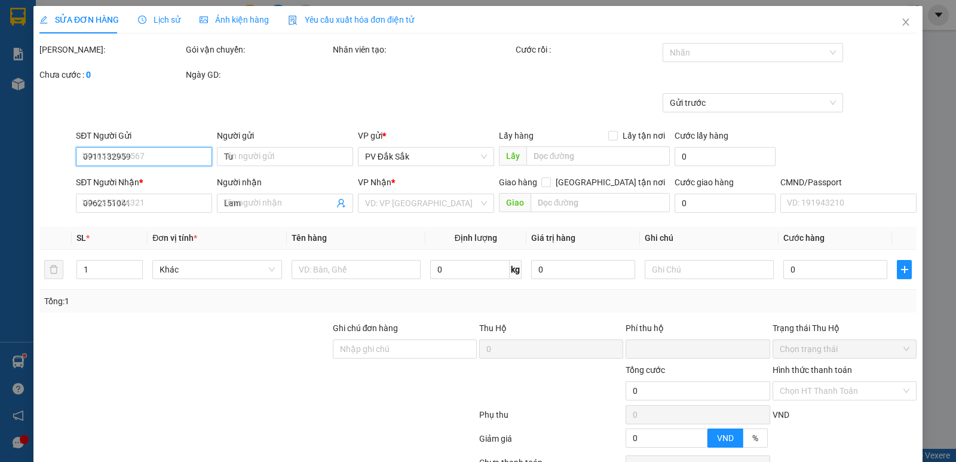
type input "130.000"
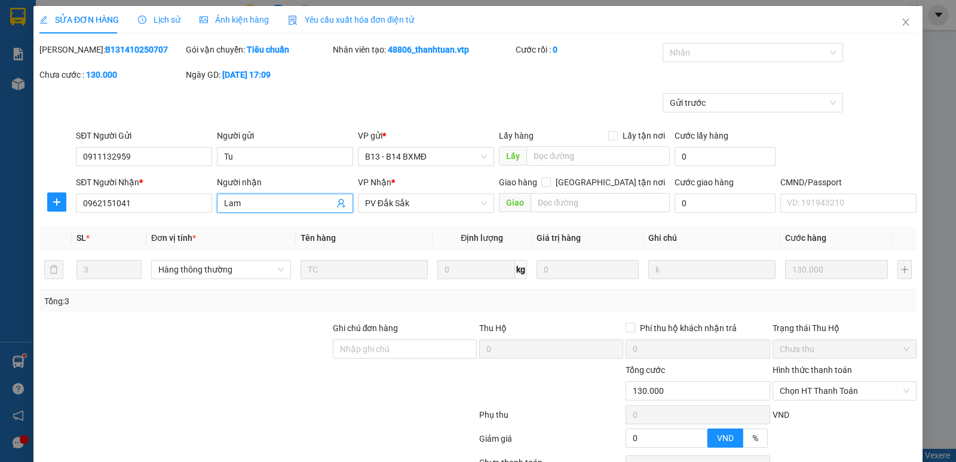
click at [242, 202] on input "Lam" at bounding box center [279, 203] width 110 height 13
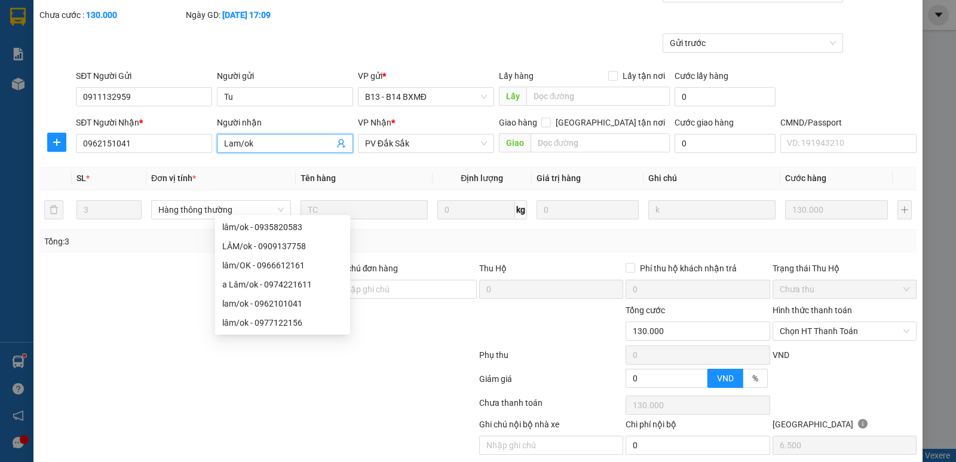
scroll to position [104, 0]
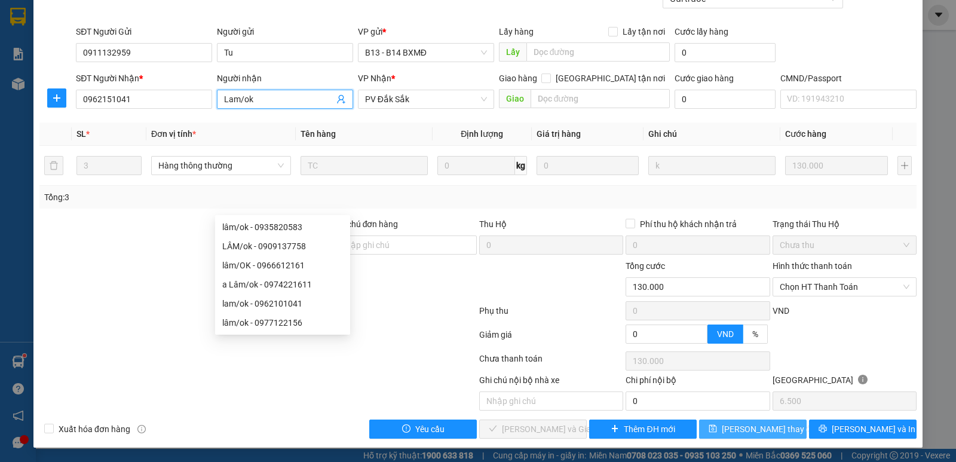
type input "Lam/ok"
click at [763, 425] on span "[PERSON_NAME] thay đổi" at bounding box center [770, 428] width 96 height 13
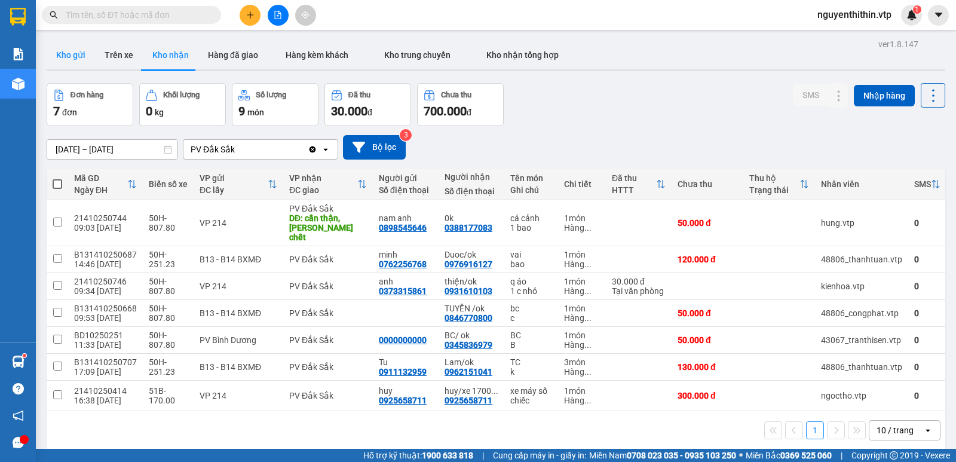
click at [79, 55] on button "Kho gửi" at bounding box center [71, 55] width 48 height 29
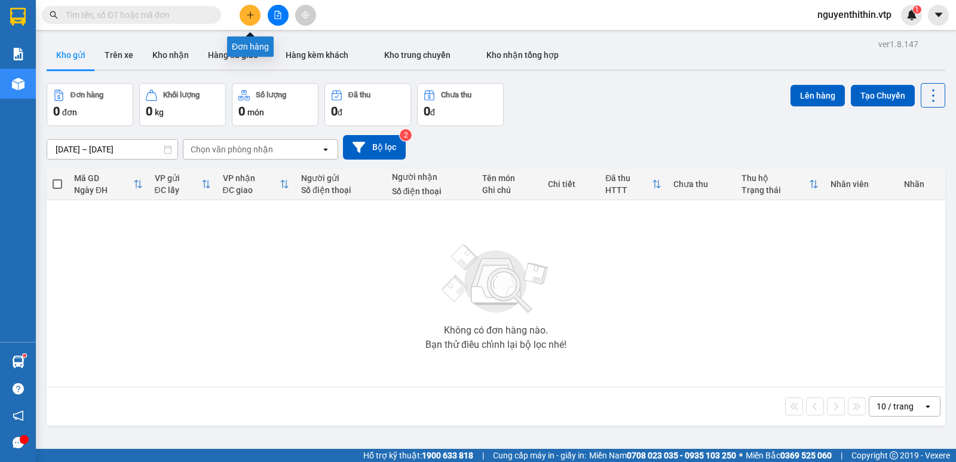
click at [250, 19] on button at bounding box center [250, 15] width 21 height 21
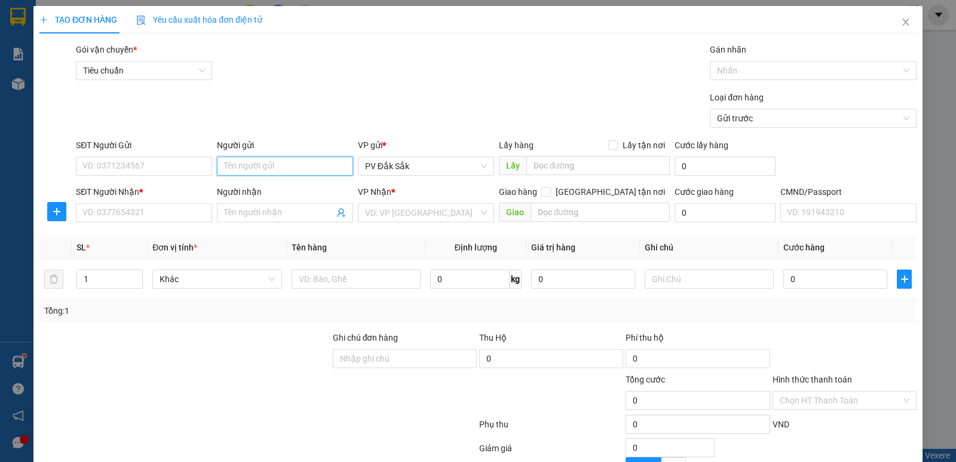
click at [234, 161] on input "Người gửi" at bounding box center [285, 166] width 136 height 19
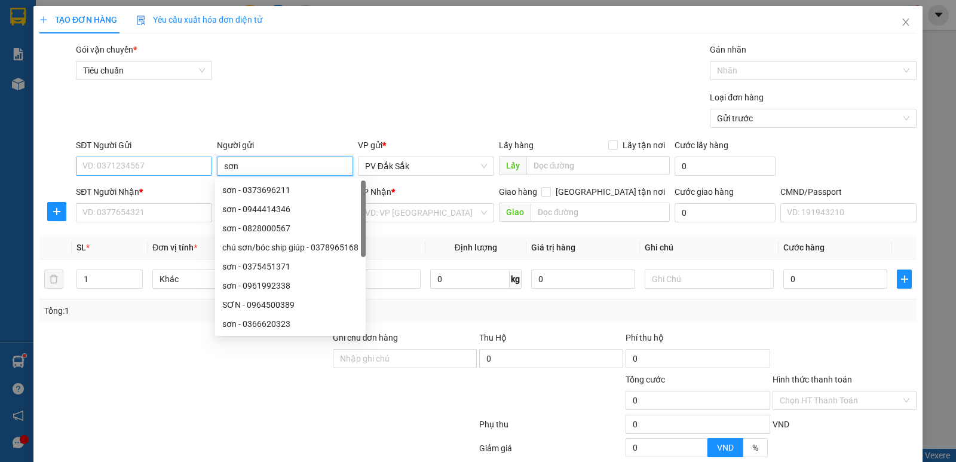
type input "sơn"
click at [106, 170] on input "SĐT Người Gửi" at bounding box center [144, 166] width 136 height 19
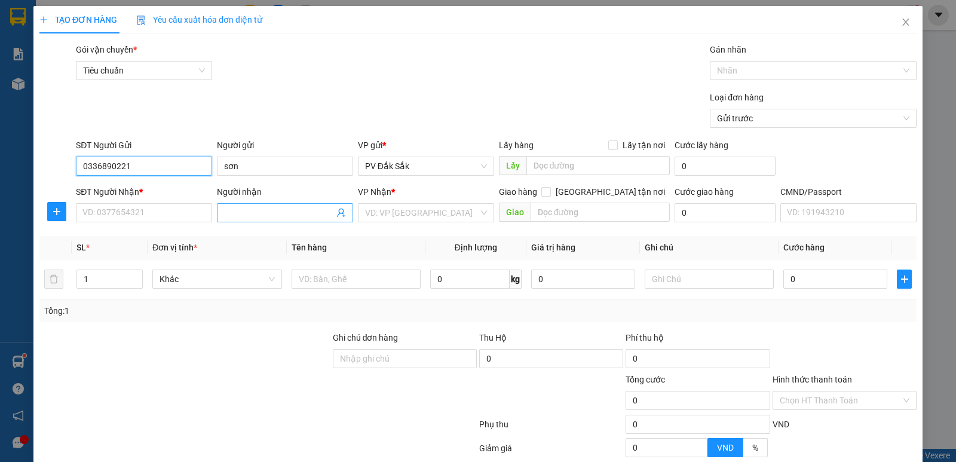
type input "0336890221"
click at [225, 204] on span at bounding box center [285, 212] width 136 height 19
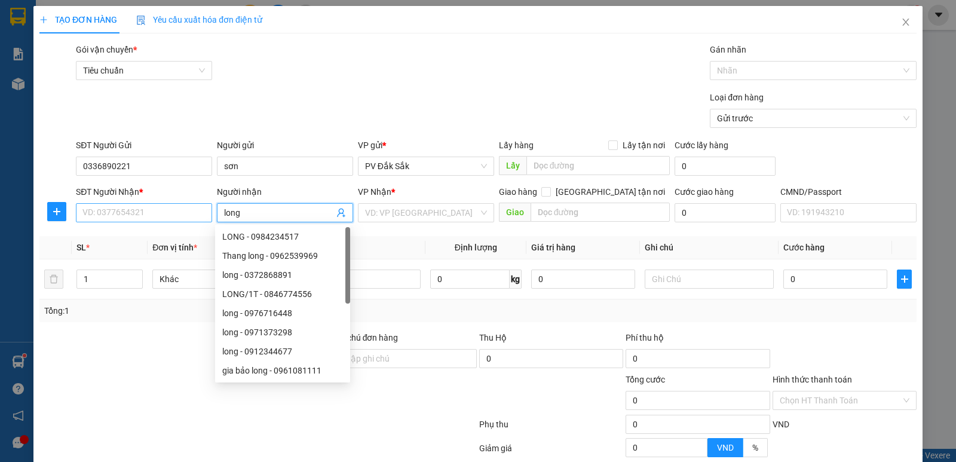
type input "long"
click at [106, 208] on input "SĐT Người Nhận *" at bounding box center [144, 212] width 136 height 19
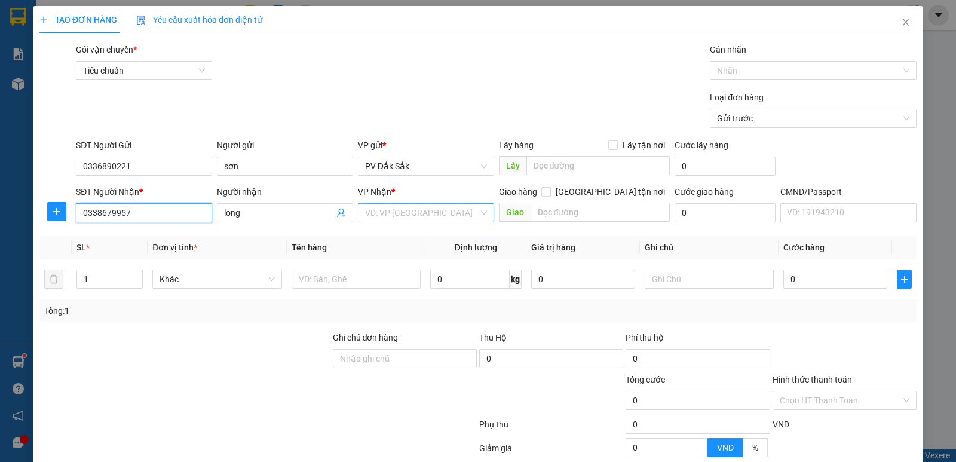
type input "0338679957"
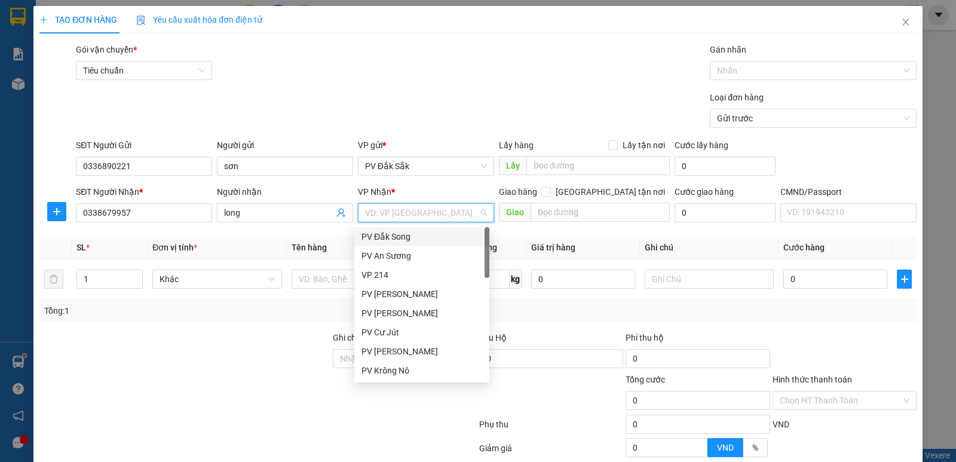
click at [382, 215] on input "search" at bounding box center [421, 213] width 113 height 18
click at [378, 272] on div "VP 214" at bounding box center [421, 274] width 121 height 13
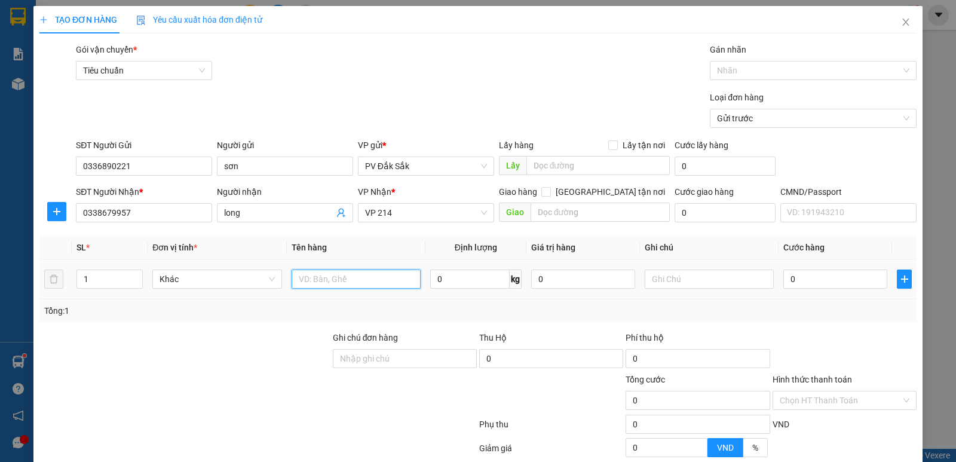
click at [309, 279] on input "text" at bounding box center [356, 278] width 129 height 19
click at [302, 281] on input "giấy tờ" at bounding box center [363, 278] width 127 height 19
type input "ví giấy tờ"
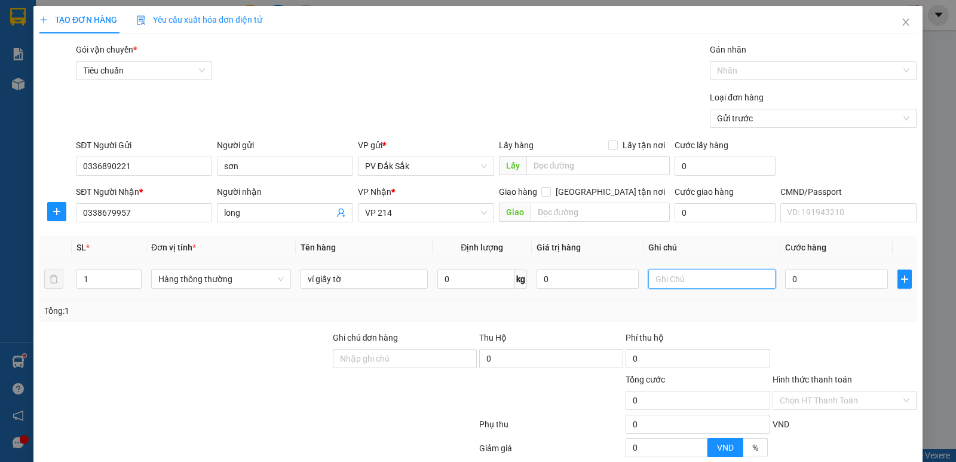
click at [664, 282] on input "text" at bounding box center [711, 278] width 127 height 19
type input "bọc nhỏ"
click at [789, 279] on input "0" at bounding box center [836, 278] width 102 height 19
type input "3"
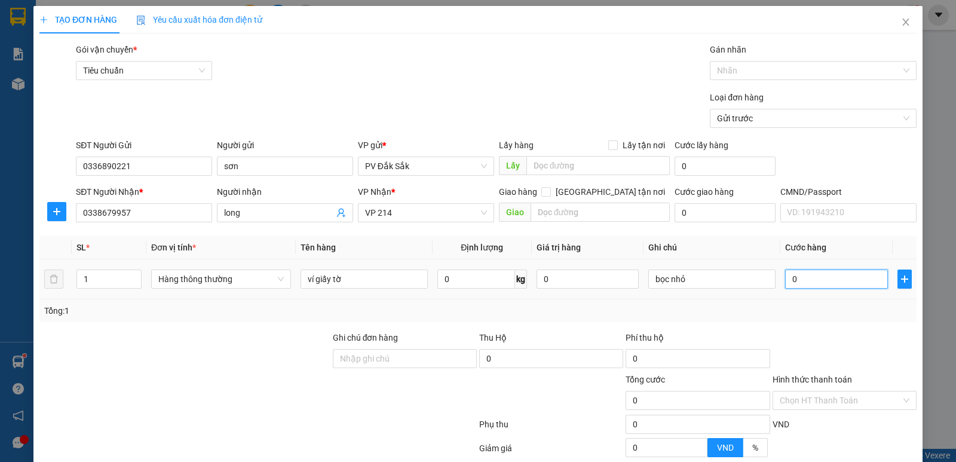
type input "3"
type input "30"
type input "300"
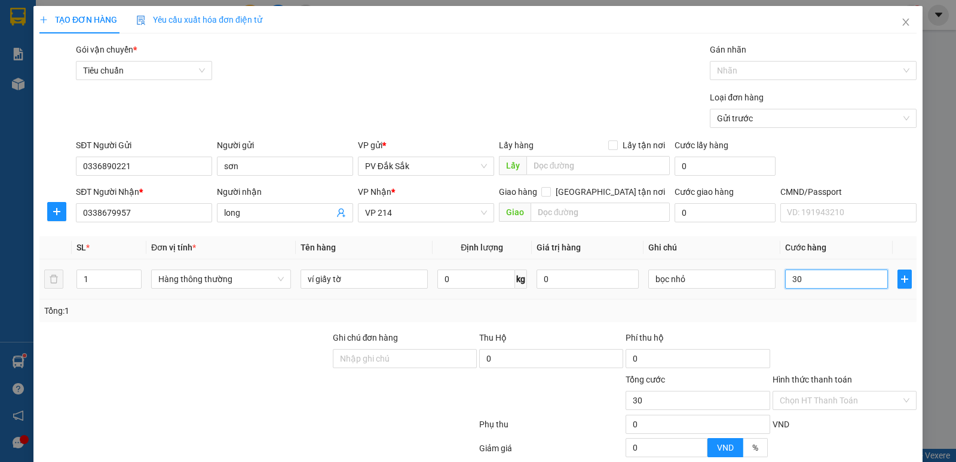
type input "300"
type input "3.000"
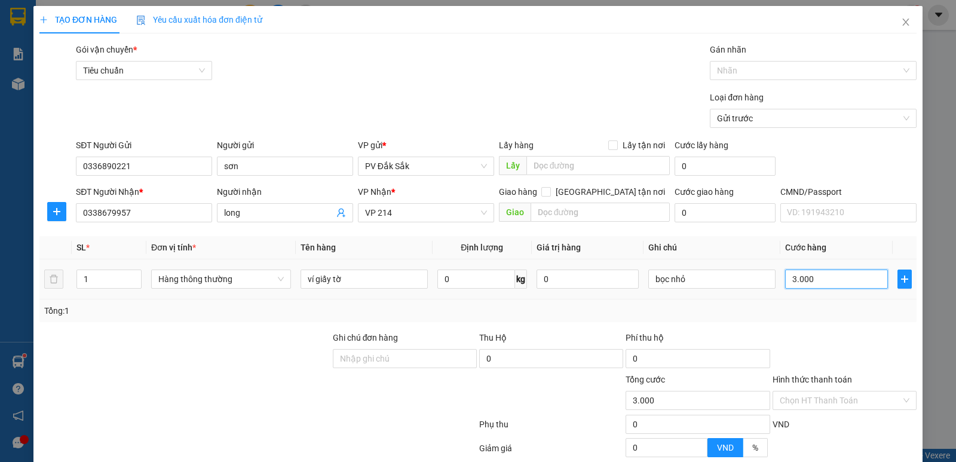
type input "30.000"
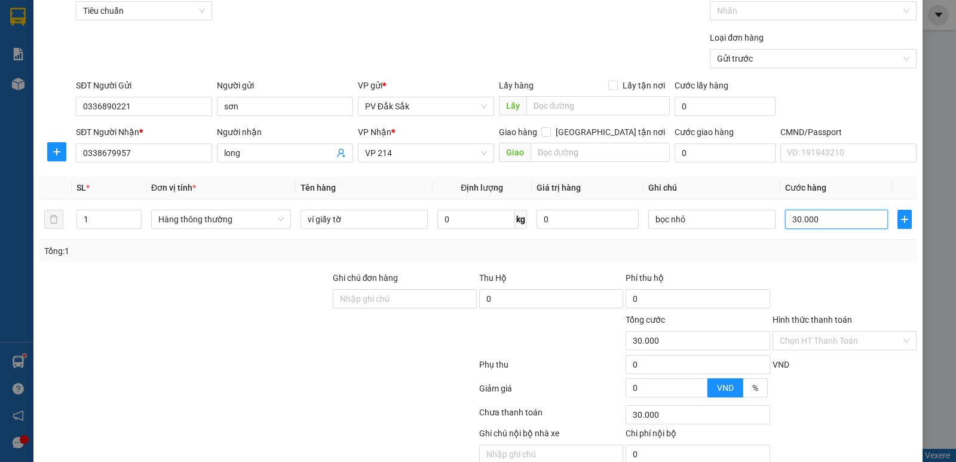
type input "30.000"
click at [808, 321] on label "Hình thức thanh toán" at bounding box center [811, 320] width 79 height 10
click at [808, 332] on input "Hình thức thanh toán" at bounding box center [840, 341] width 121 height 18
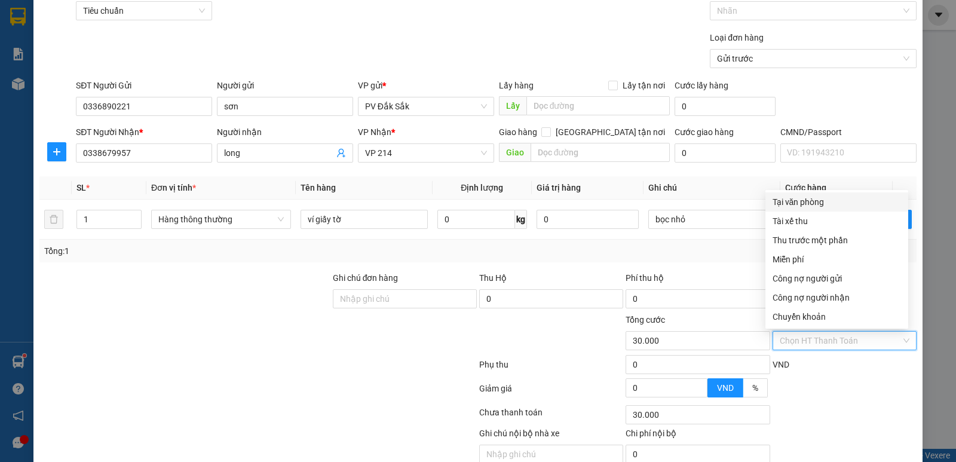
click at [817, 201] on div "Tại văn phòng" at bounding box center [836, 201] width 128 height 13
type input "0"
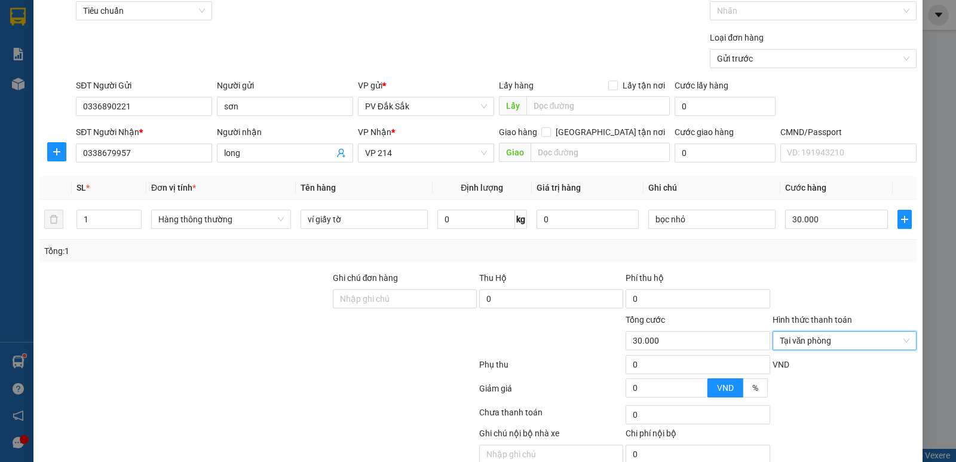
scroll to position [113, 0]
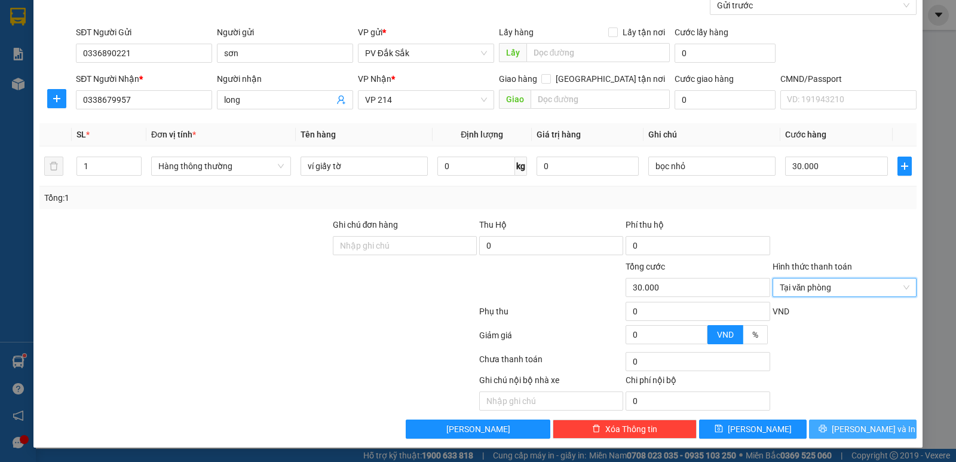
click at [853, 428] on span "[PERSON_NAME] và In" at bounding box center [874, 428] width 84 height 13
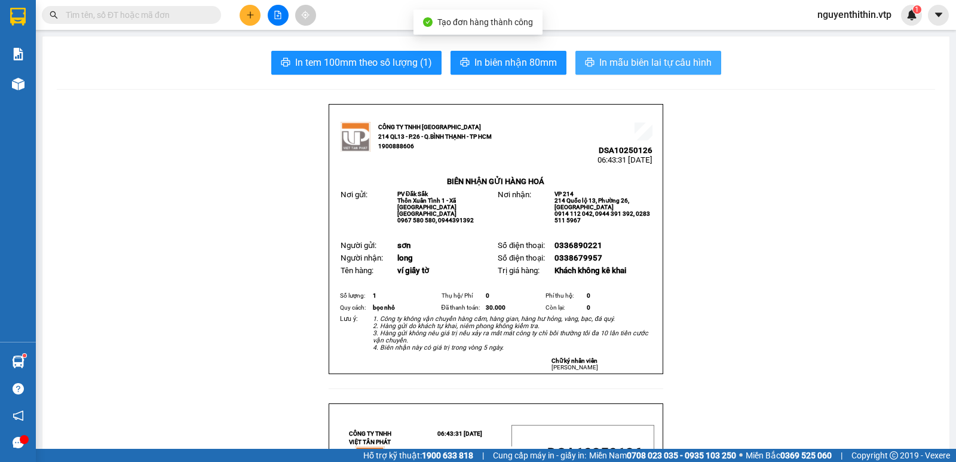
click at [661, 62] on span "In mẫu biên lai tự cấu hình" at bounding box center [655, 62] width 112 height 15
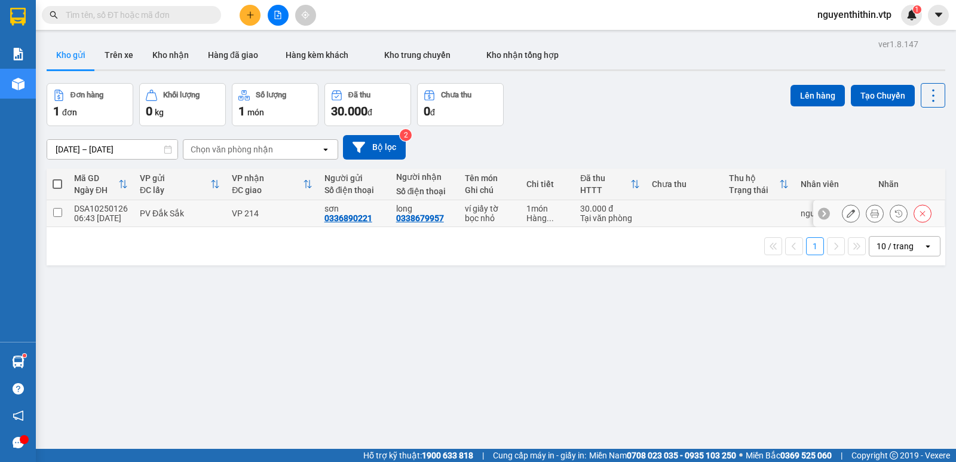
click at [55, 213] on input "checkbox" at bounding box center [57, 212] width 9 height 9
checkbox input "true"
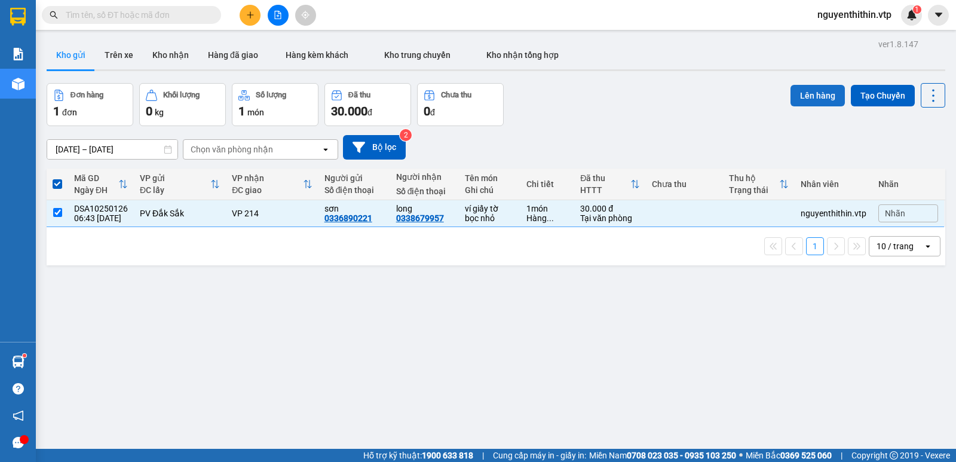
click at [806, 90] on button "Lên hàng" at bounding box center [817, 96] width 54 height 22
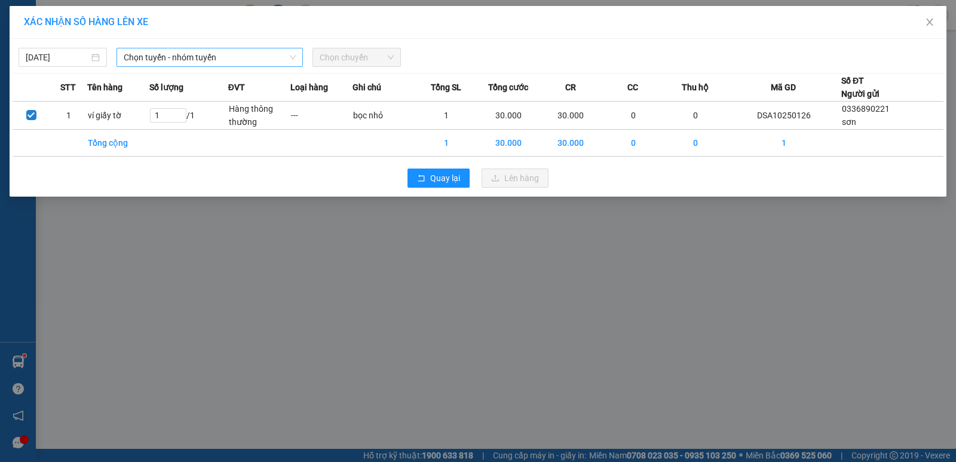
click at [196, 62] on span "Chọn tuyến - nhóm tuyến" at bounding box center [210, 57] width 172 height 18
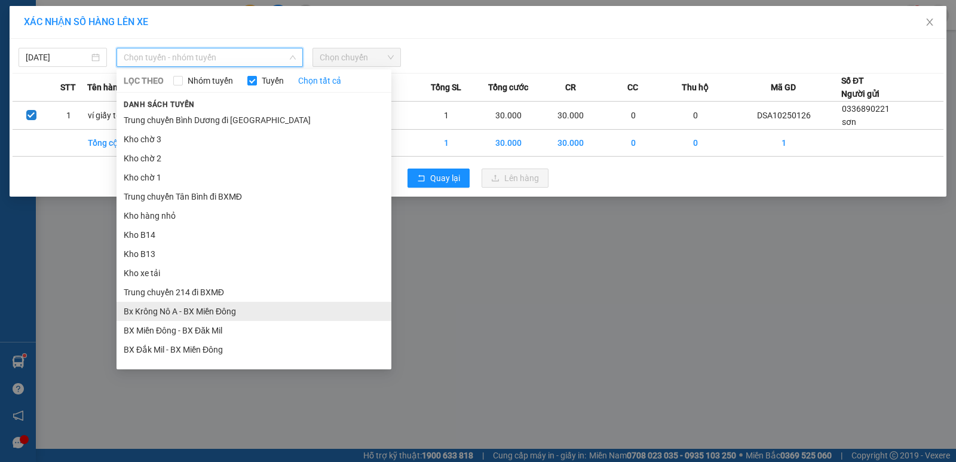
click at [166, 313] on li "Bx Krông Nô A - BX Miền Đông" at bounding box center [253, 311] width 275 height 19
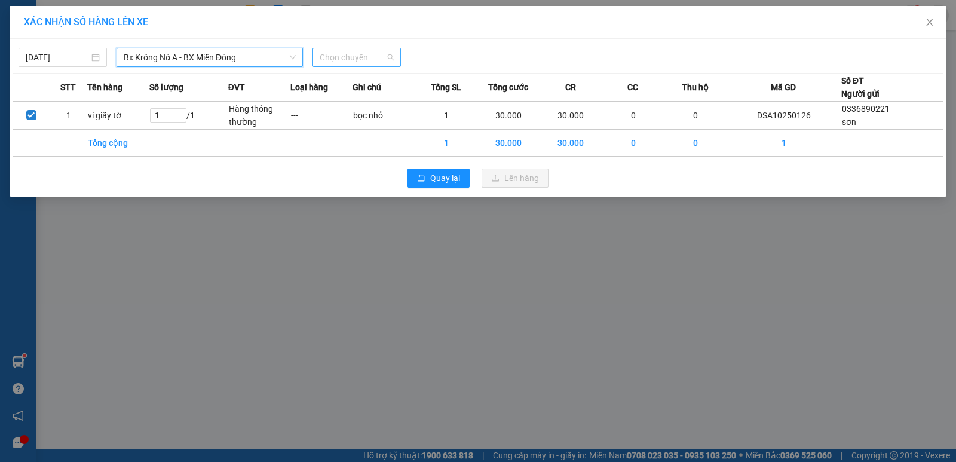
click at [360, 60] on span "Chọn chuyến" at bounding box center [357, 57] width 74 height 18
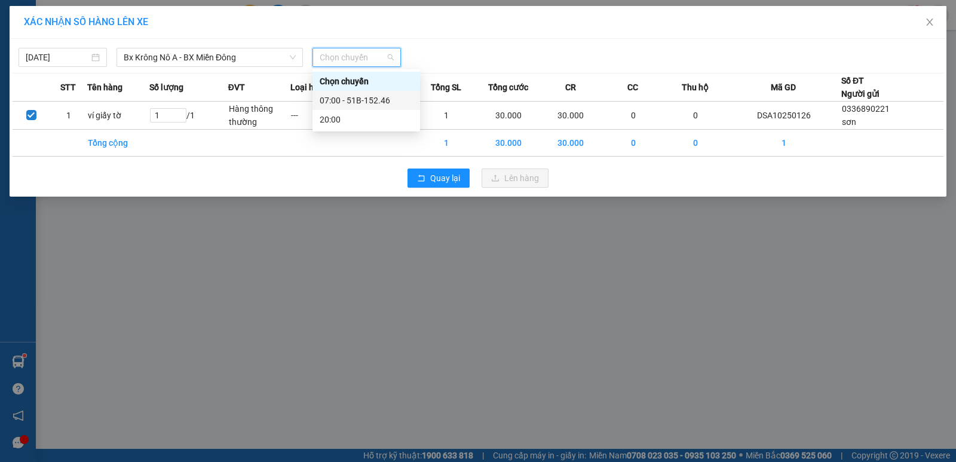
click at [375, 99] on div "07:00 - 51B-152.46" at bounding box center [366, 100] width 93 height 13
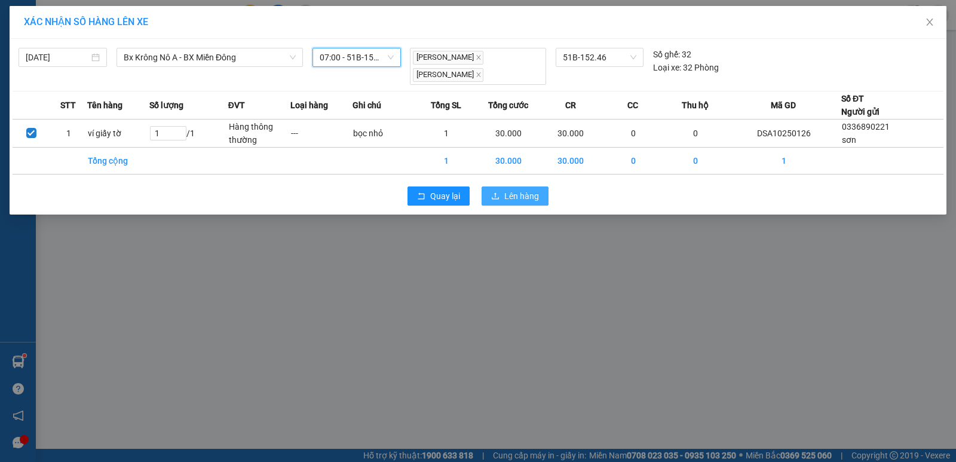
click at [527, 198] on span "Lên hàng" at bounding box center [521, 195] width 35 height 13
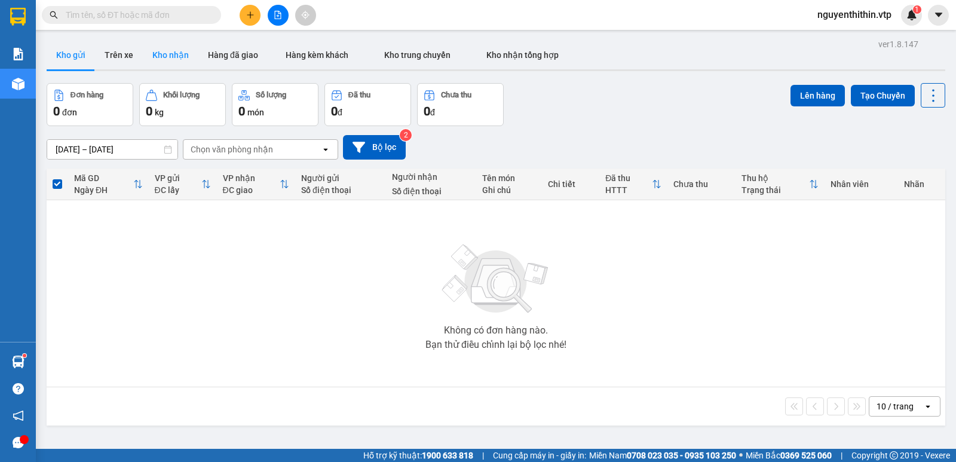
click at [175, 54] on button "Kho nhận" at bounding box center [171, 55] width 56 height 29
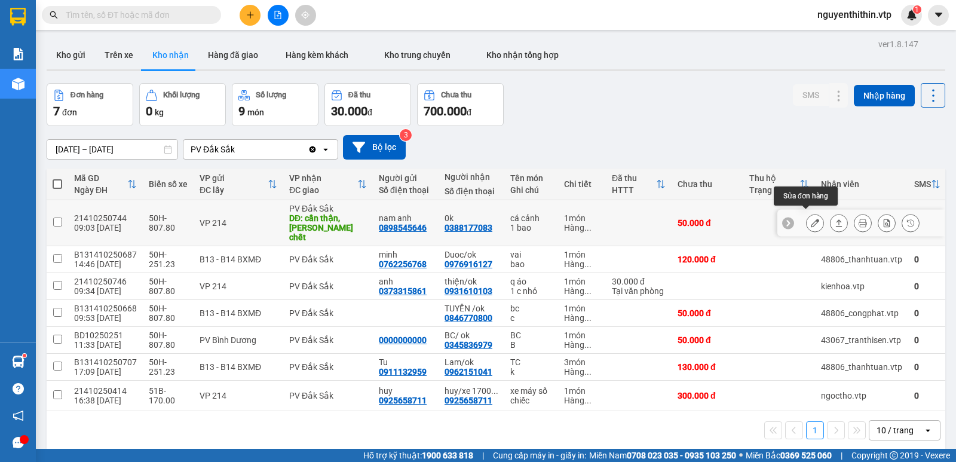
click at [811, 219] on icon at bounding box center [815, 223] width 8 height 8
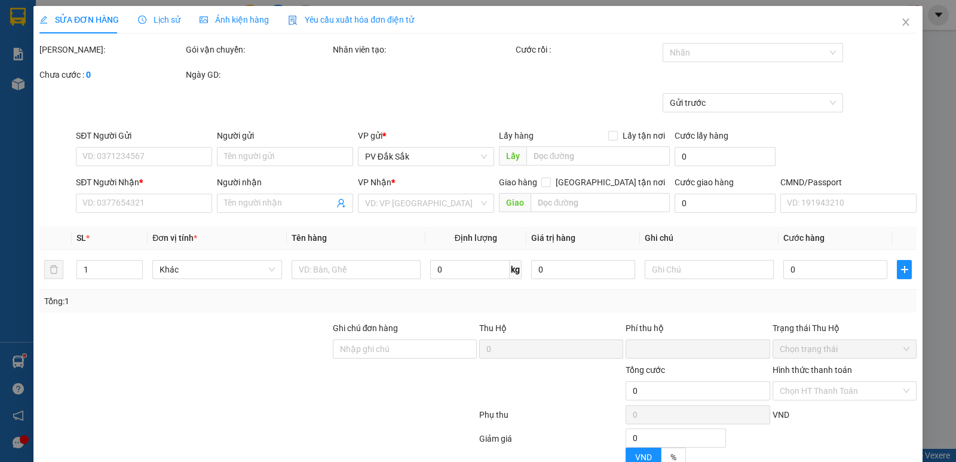
type input "2.500"
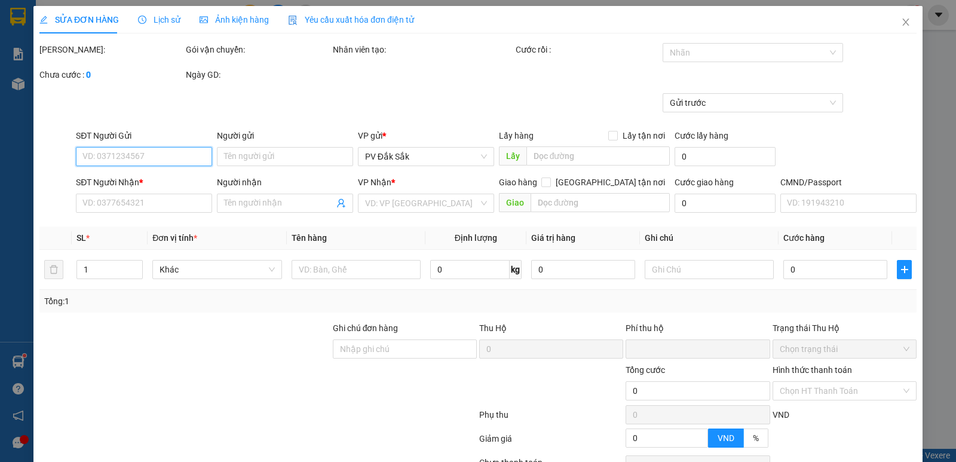
type input "0898545646"
type input "nam anh"
type input "0388177083"
type input "0k"
type input "cẩn thận, [PERSON_NAME] chết"
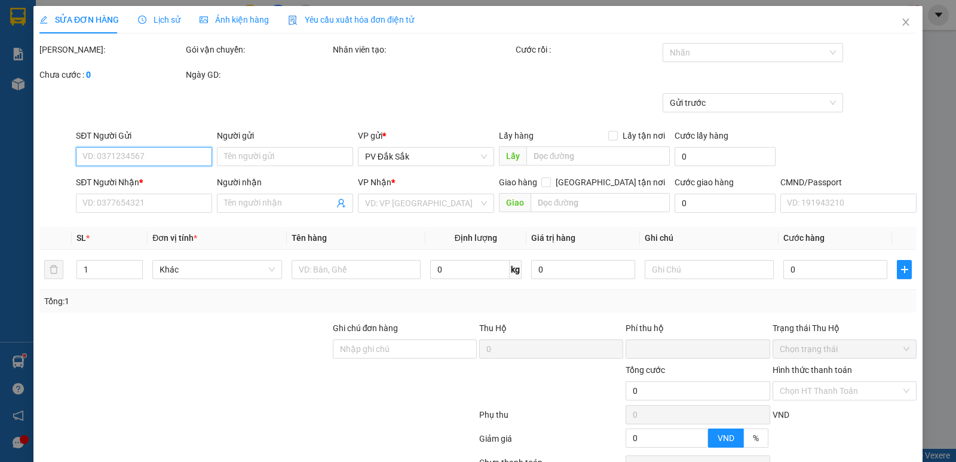
type input "0"
type input "50.000"
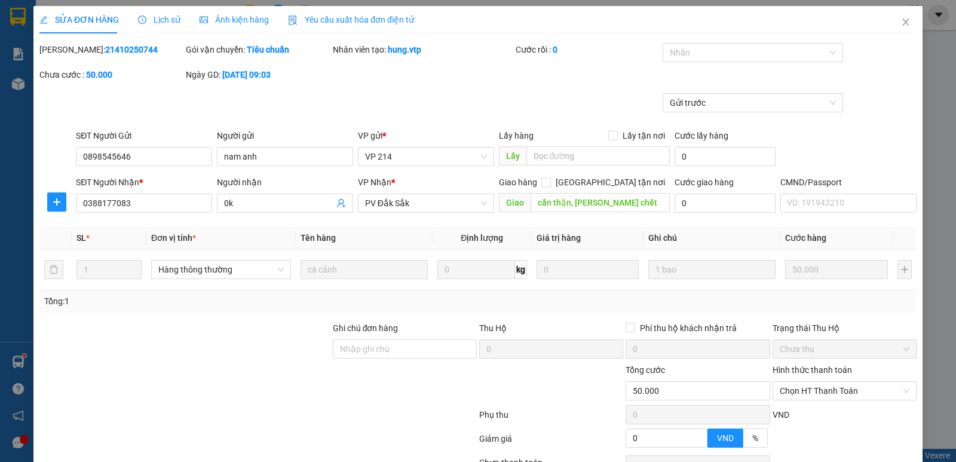
click at [811, 370] on label "Hình thức thanh toán" at bounding box center [811, 370] width 79 height 10
click at [811, 382] on input "Hình thức thanh toán" at bounding box center [840, 391] width 121 height 18
click at [811, 293] on div "Tại văn phòng" at bounding box center [836, 290] width 128 height 13
type input "0"
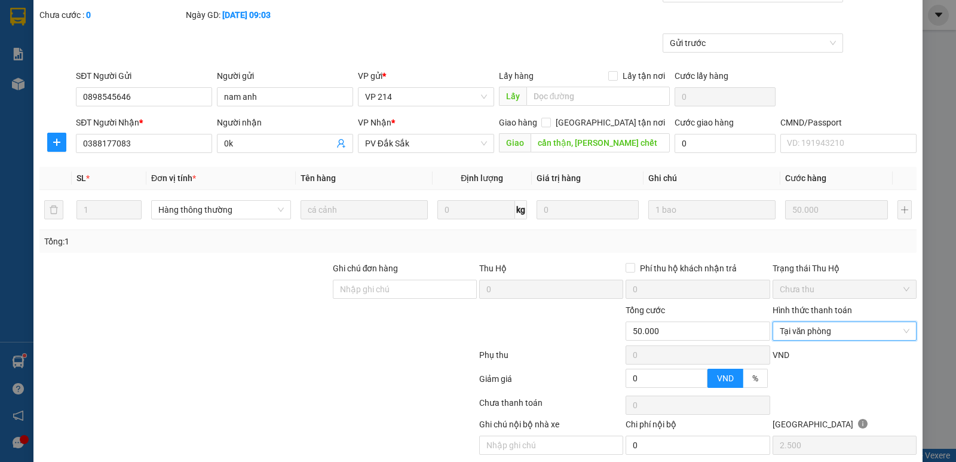
scroll to position [104, 0]
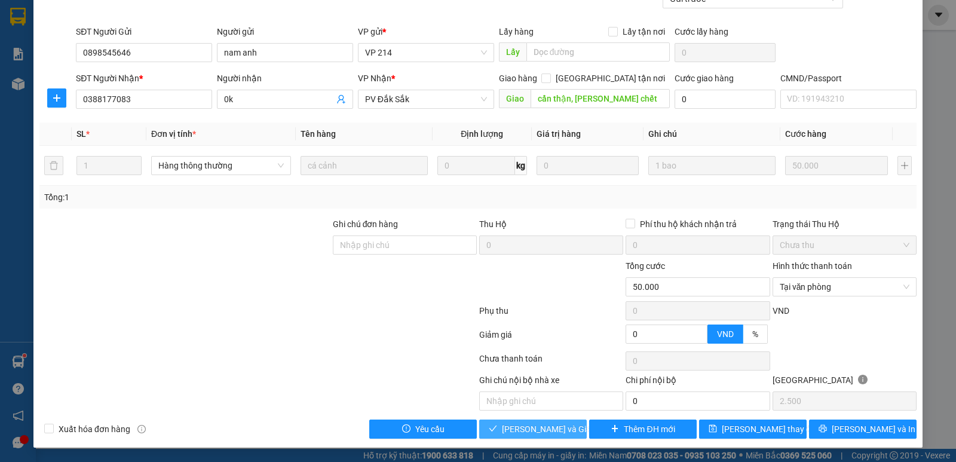
click at [530, 430] on span "[PERSON_NAME] và Giao hàng" at bounding box center [559, 428] width 115 height 13
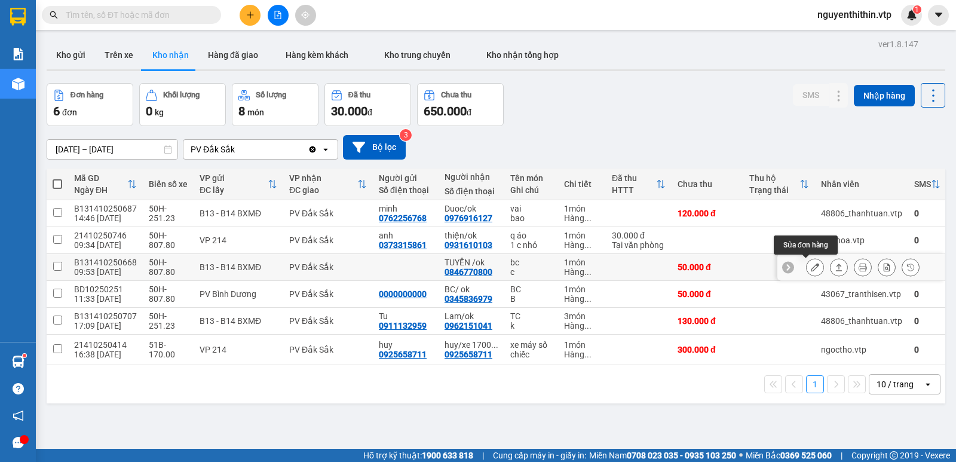
click at [811, 271] on icon at bounding box center [815, 267] width 8 height 8
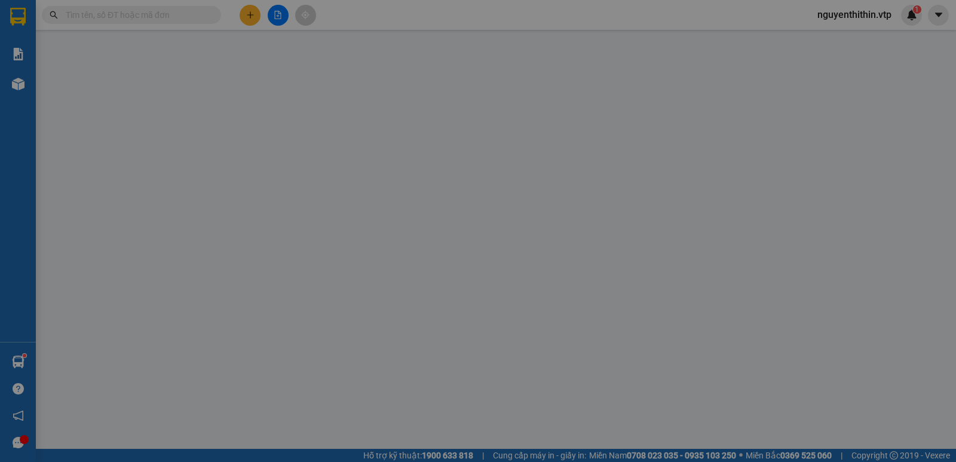
type input "2.500"
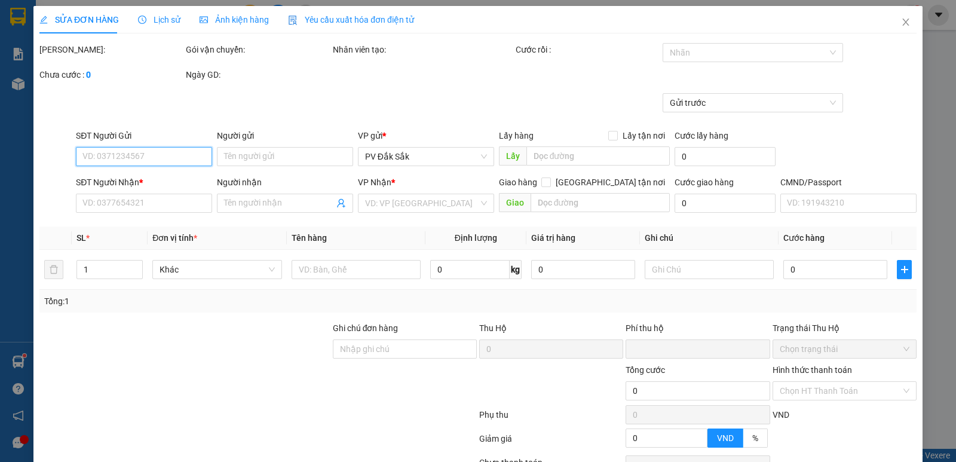
type input "0846770800"
type input "TUYỂN /ok"
type input "0"
type input "50.000"
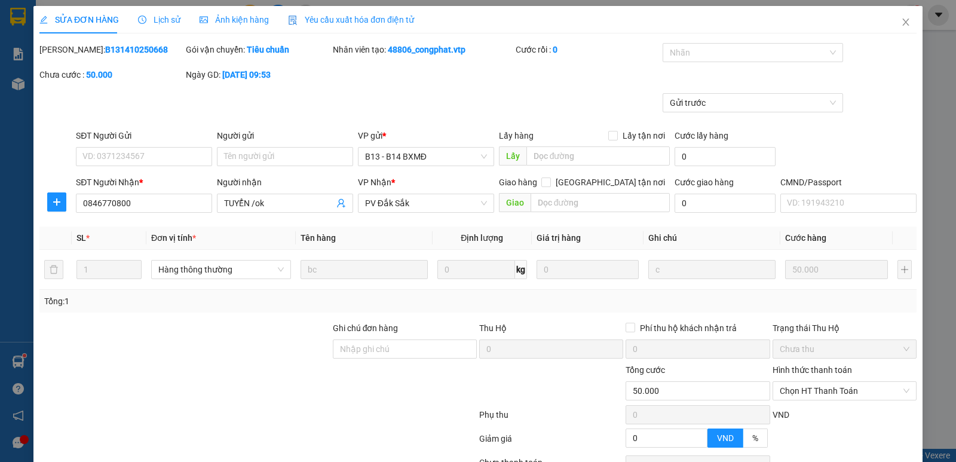
click at [802, 367] on label "Hình thức thanh toán" at bounding box center [811, 370] width 79 height 10
click at [802, 382] on input "Hình thức thanh toán" at bounding box center [840, 391] width 121 height 18
click at [790, 290] on div "Tại văn phòng" at bounding box center [836, 290] width 128 height 13
type input "0"
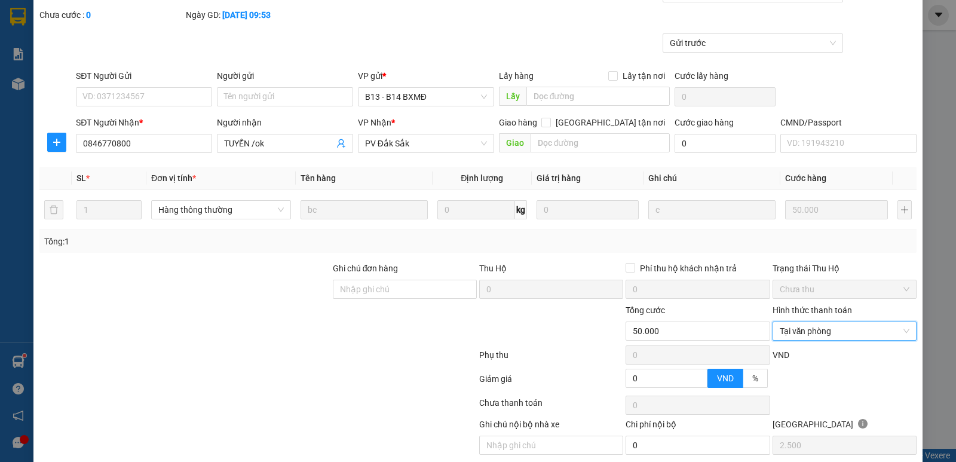
scroll to position [104, 0]
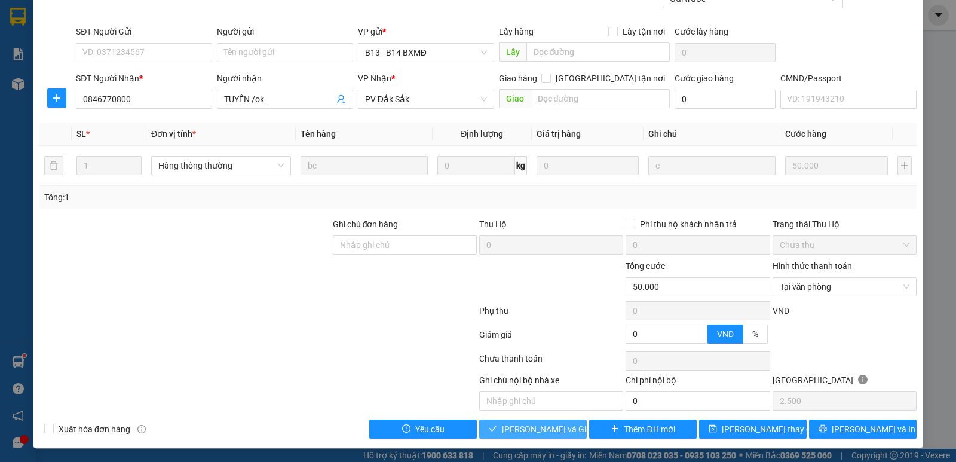
click at [527, 431] on span "[PERSON_NAME] và Giao hàng" at bounding box center [559, 428] width 115 height 13
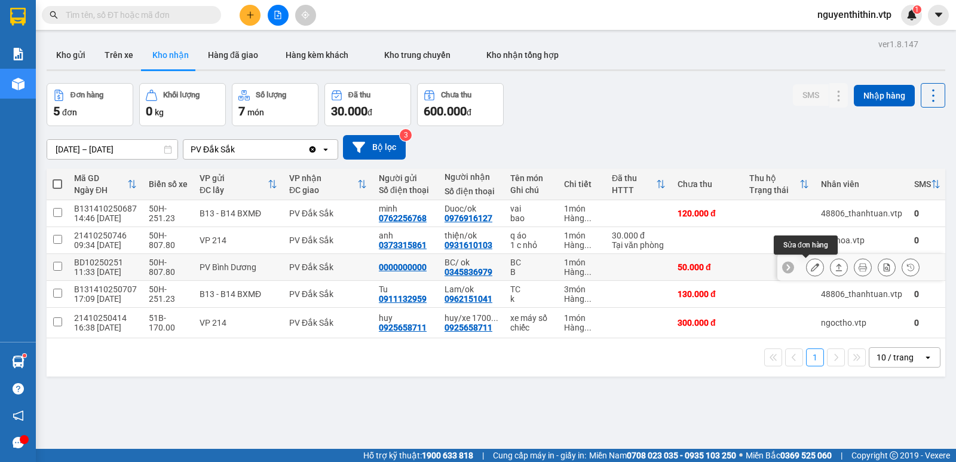
click at [811, 268] on icon at bounding box center [815, 267] width 8 height 8
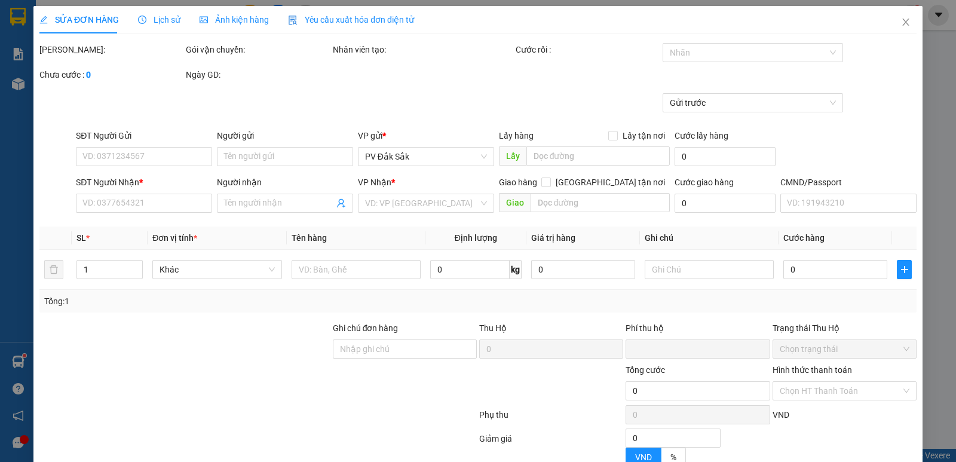
type input "2.500"
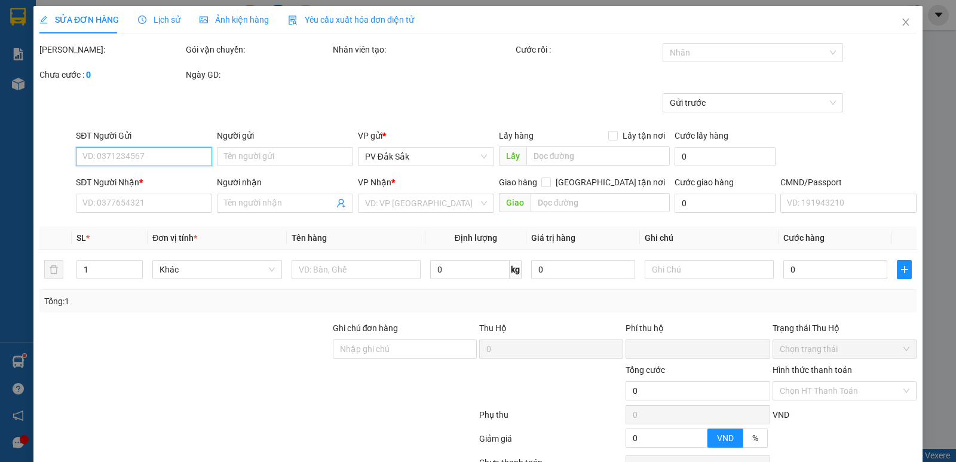
type input "0000000000"
type input "0345836979"
type input "BC/ ok"
type input "0"
type input "50.000"
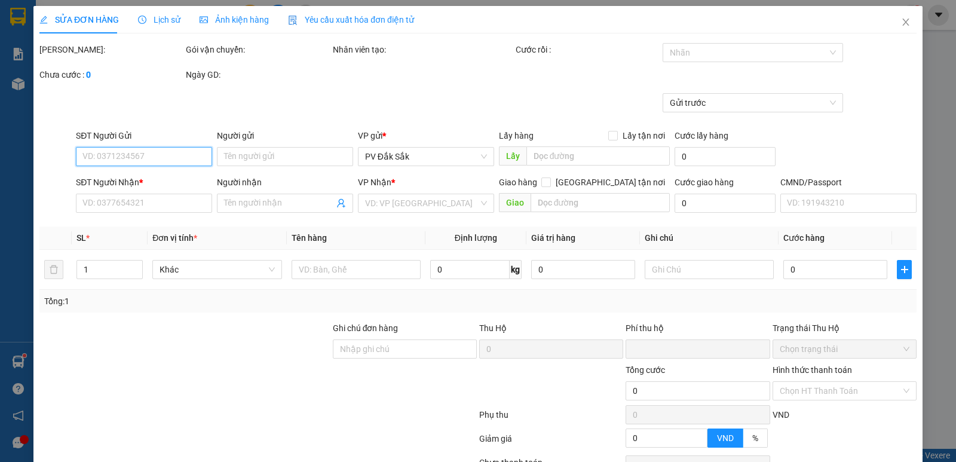
type input "50.000"
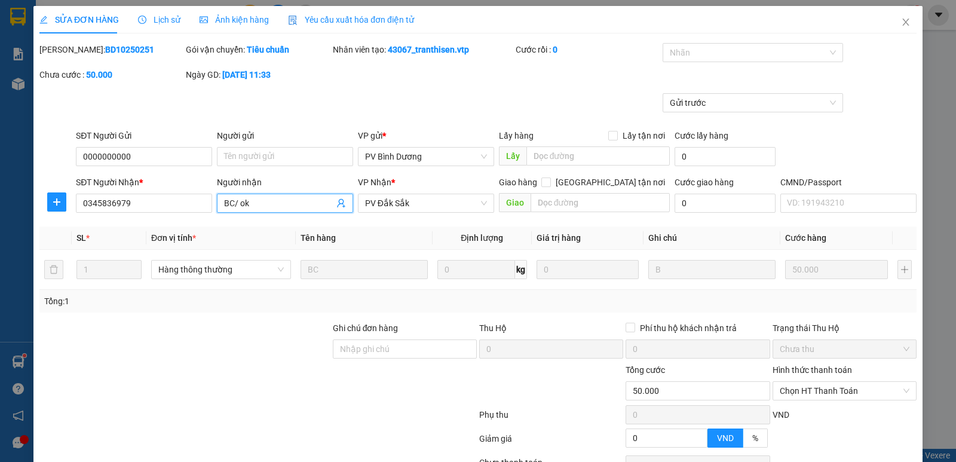
click at [263, 203] on input "BC/ ok" at bounding box center [279, 203] width 110 height 13
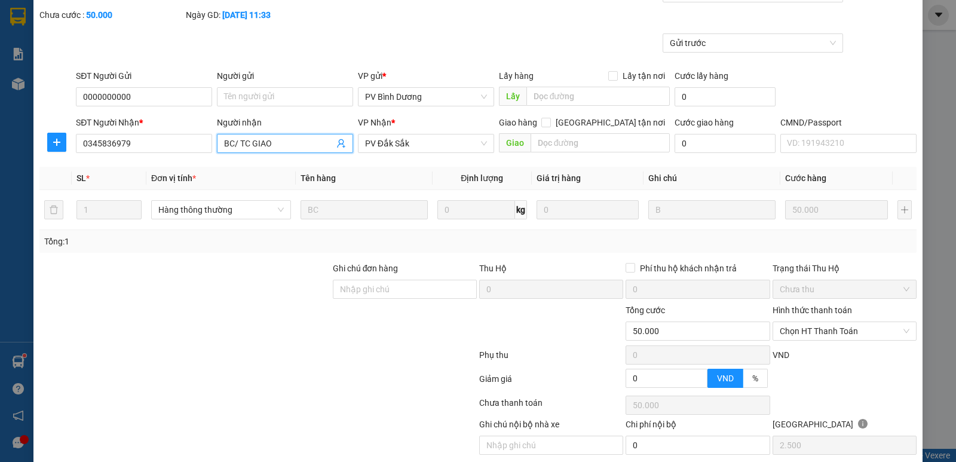
scroll to position [104, 0]
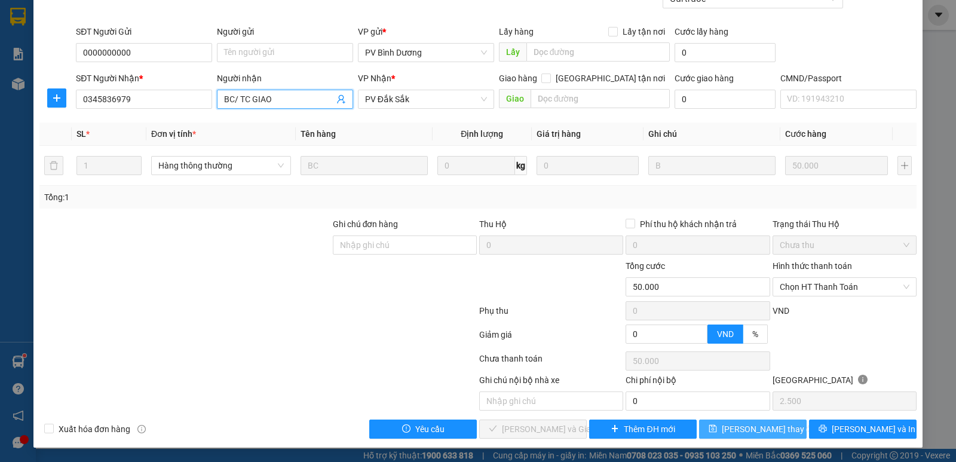
type input "BC/ TC GIAO"
click at [753, 428] on span "[PERSON_NAME] thay đổi" at bounding box center [770, 428] width 96 height 13
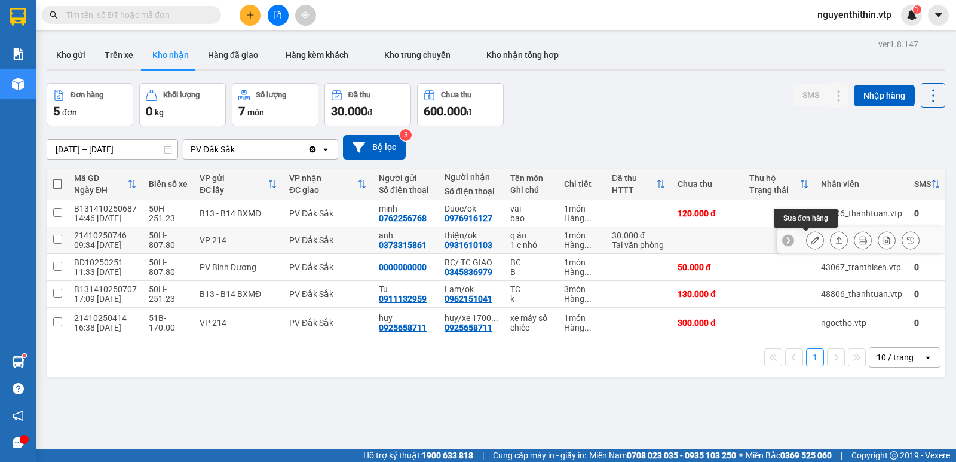
click at [811, 241] on icon at bounding box center [815, 240] width 8 height 8
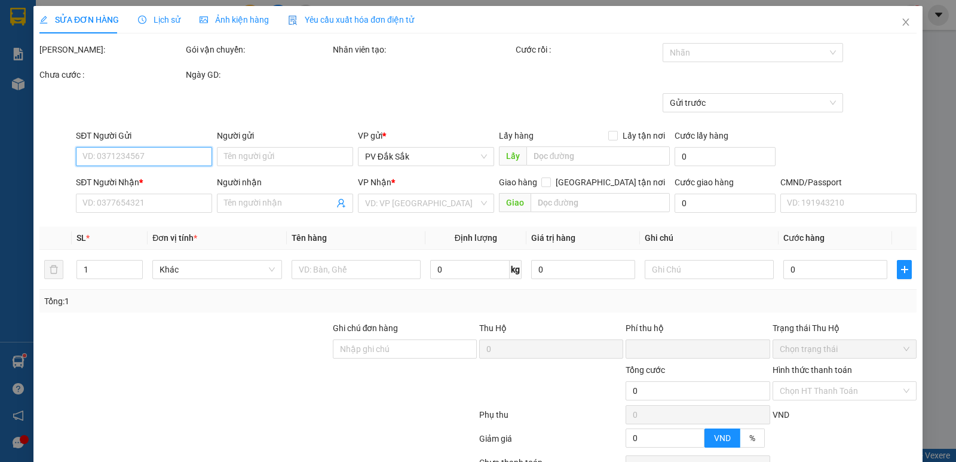
type input "1.500"
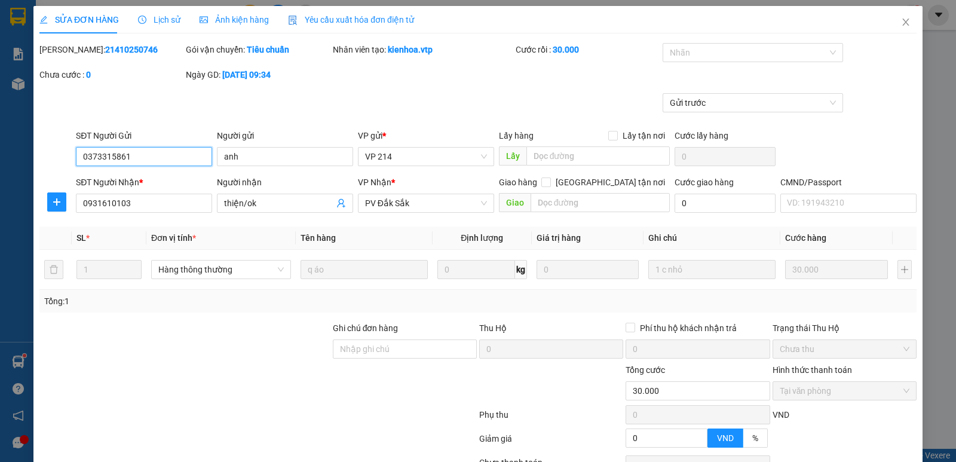
type input "0373315861"
type input "anh"
type input "0931610103"
type input "thiện/ok"
type input "0"
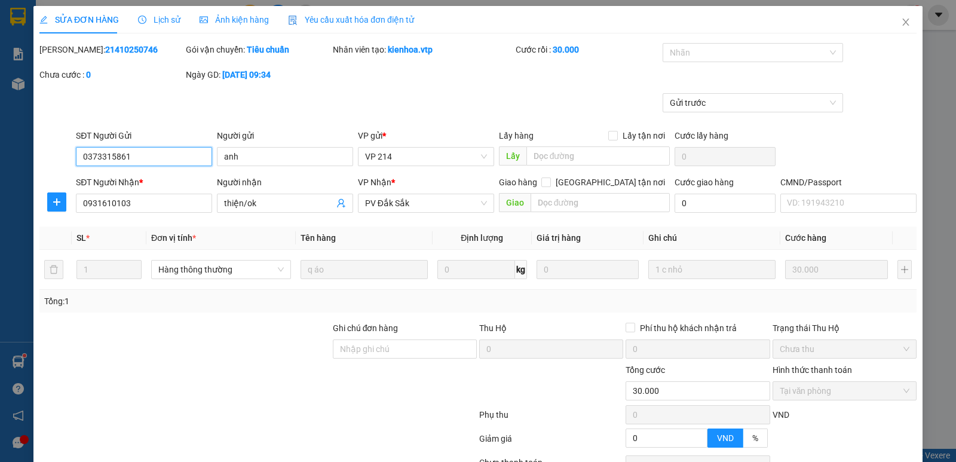
type input "30.000"
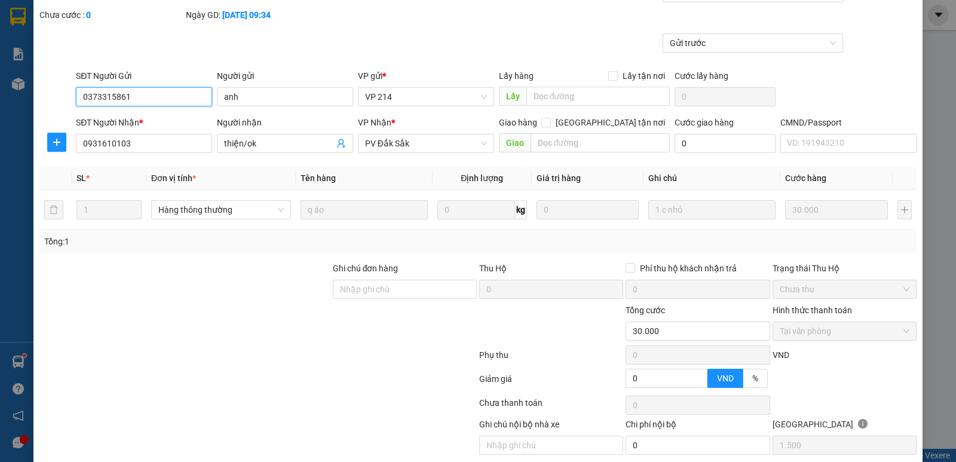
scroll to position [104, 0]
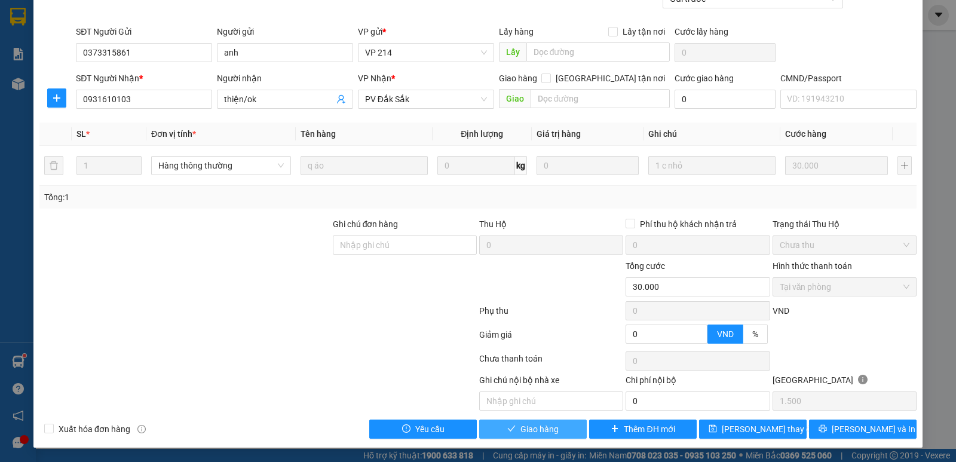
click at [527, 430] on span "Giao hàng" at bounding box center [539, 428] width 38 height 13
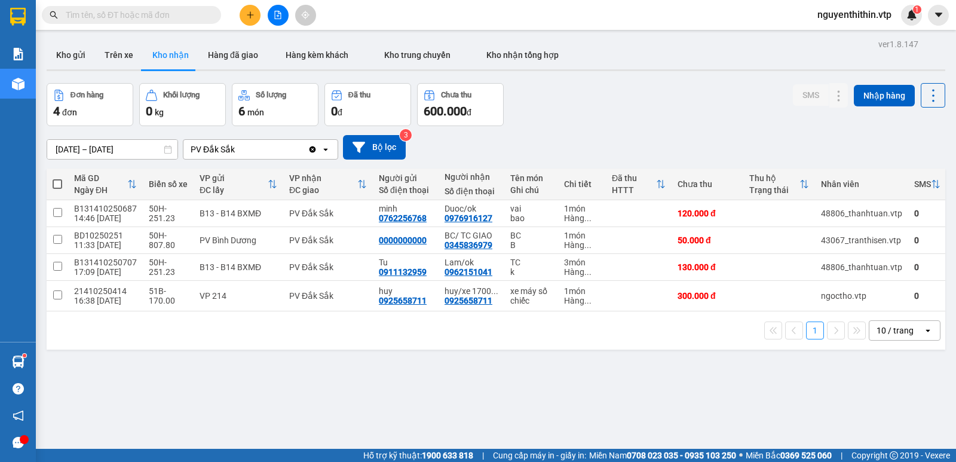
click at [78, 17] on input "text" at bounding box center [136, 14] width 141 height 13
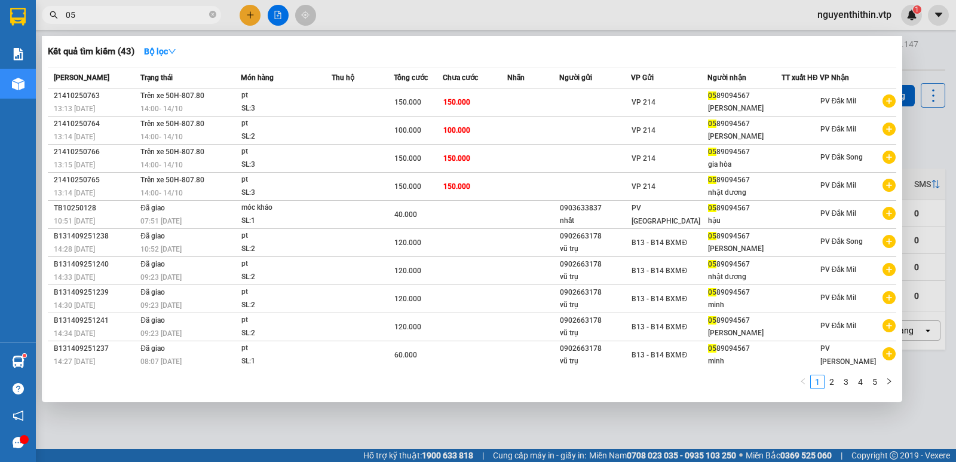
type input "0"
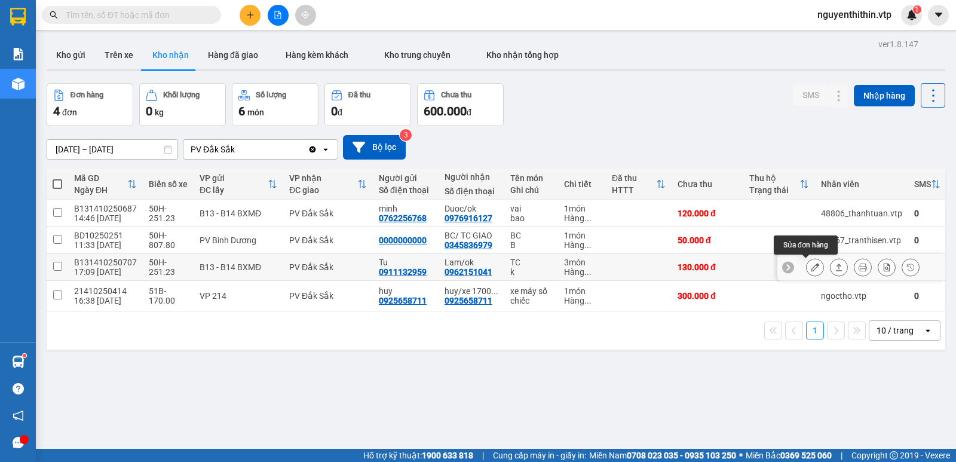
click at [811, 268] on icon at bounding box center [815, 267] width 8 height 8
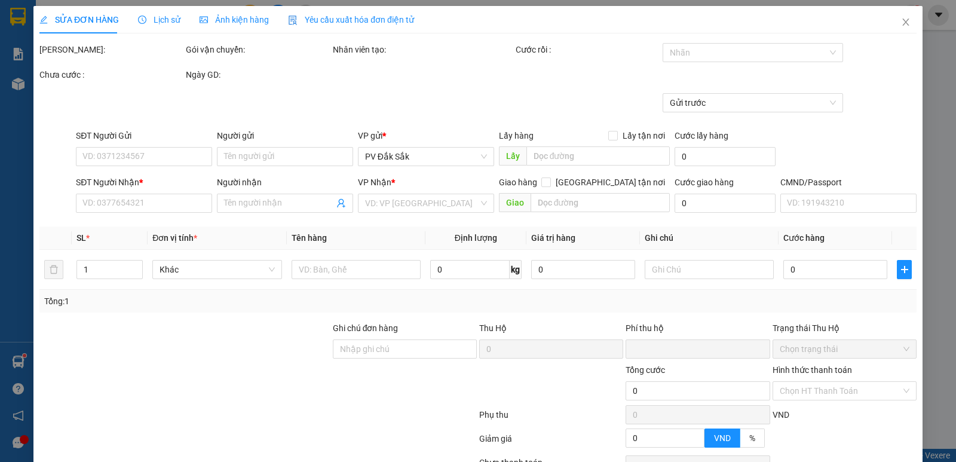
type input "6.500"
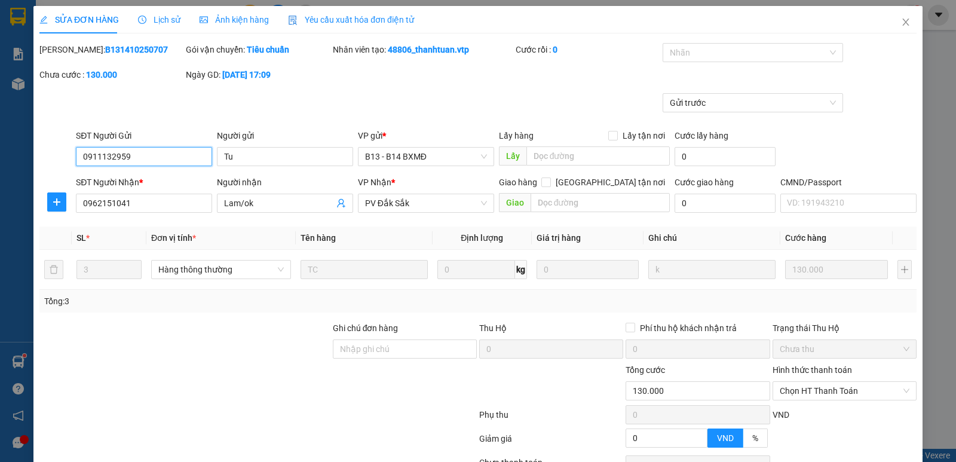
type input "0911132959"
type input "Tu"
type input "0962151041"
type input "Lam/ok"
type input "0"
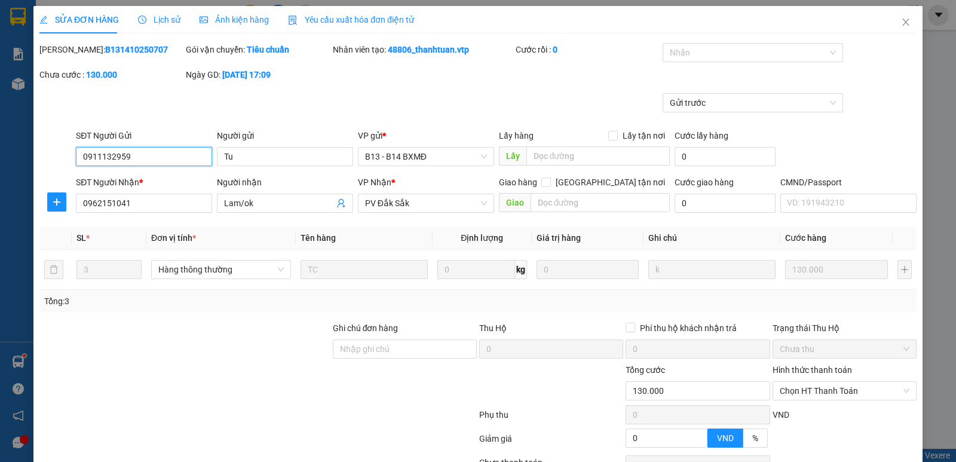
type input "130.000"
click at [352, 354] on input "Ghi chú đơn hàng" at bounding box center [405, 348] width 144 height 19
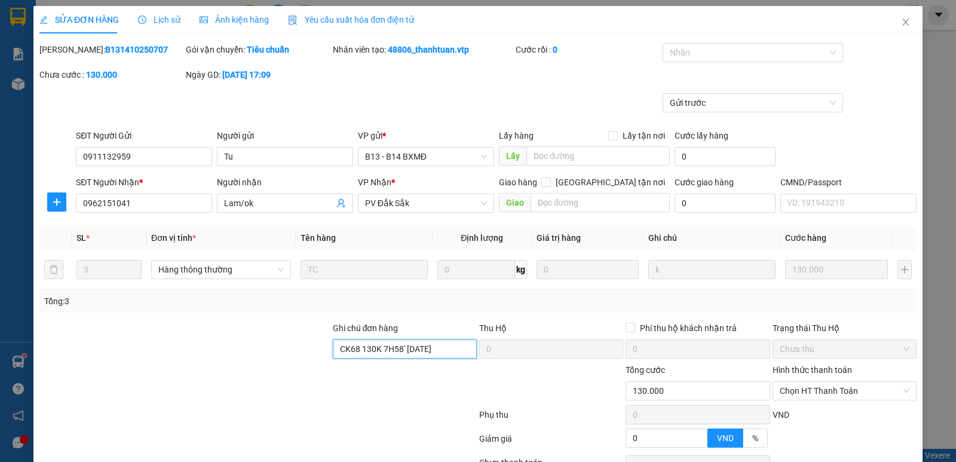
scroll to position [60, 0]
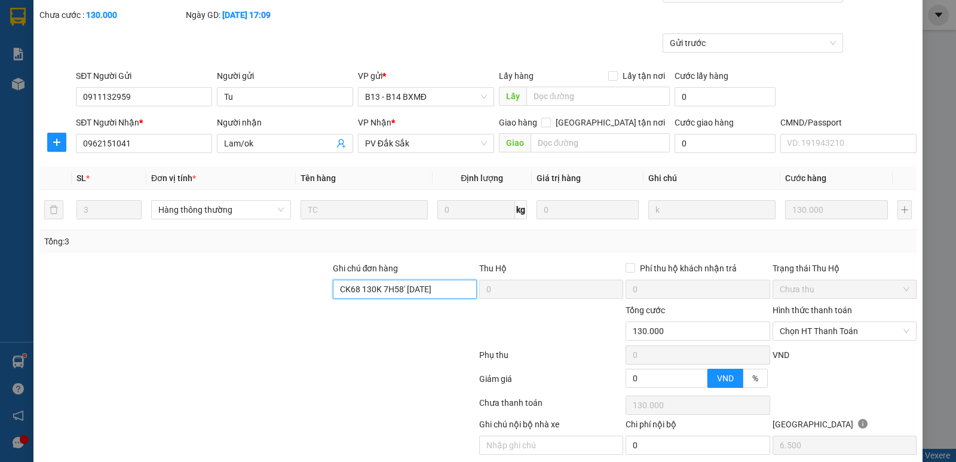
type input "CK68 130K 7H58' [DATE]"
click at [816, 308] on label "Hình thức thanh toán" at bounding box center [811, 310] width 79 height 10
click at [816, 322] on input "Hình thức thanh toán" at bounding box center [840, 331] width 121 height 18
click at [816, 308] on label "Hình thức thanh toán" at bounding box center [811, 310] width 79 height 10
click at [816, 322] on input "Hình thức thanh toán" at bounding box center [840, 331] width 121 height 18
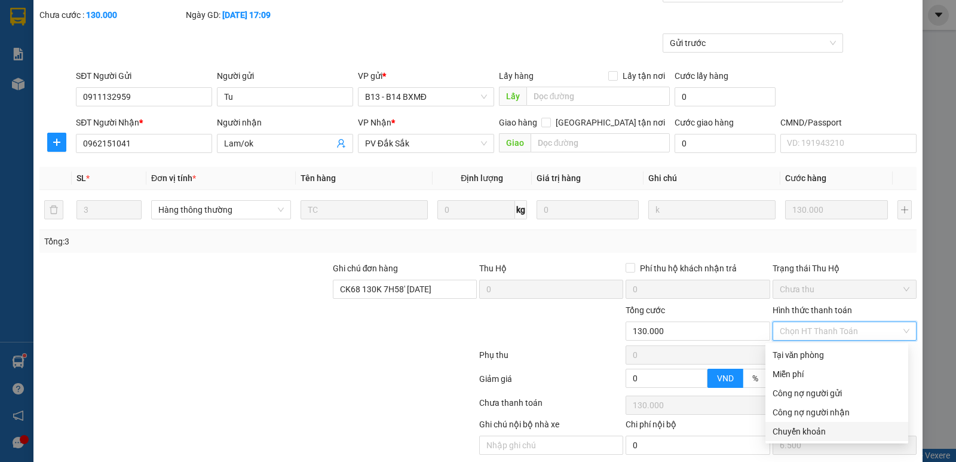
click at [817, 431] on div "Chuyển khoản" at bounding box center [836, 431] width 128 height 13
type input "0"
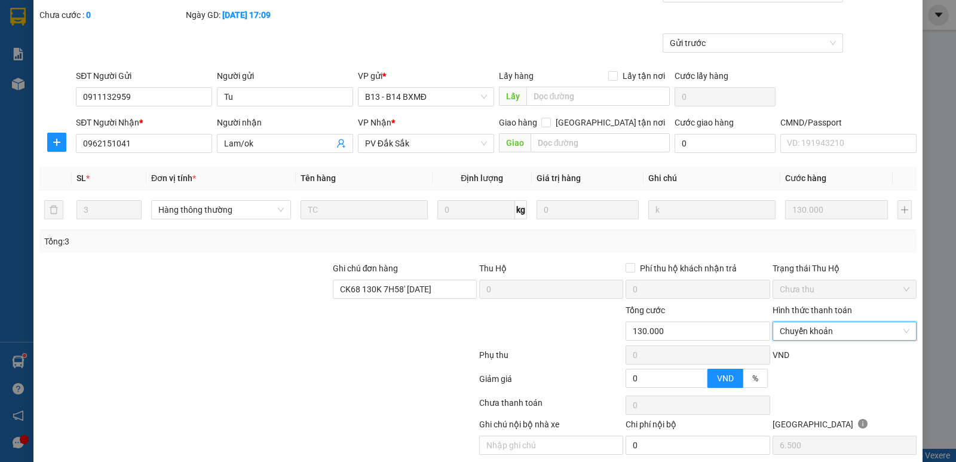
scroll to position [104, 0]
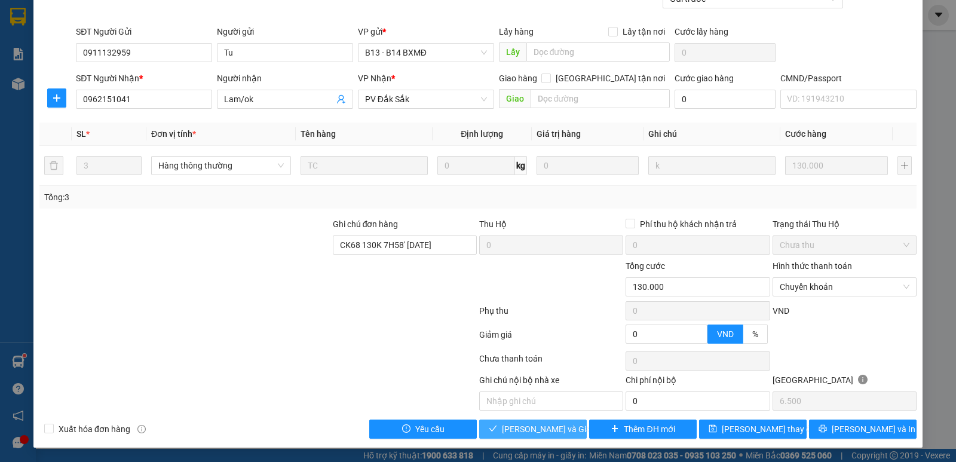
click at [529, 430] on span "[PERSON_NAME] và Giao hàng" at bounding box center [559, 428] width 115 height 13
